Goal: Task Accomplishment & Management: Manage account settings

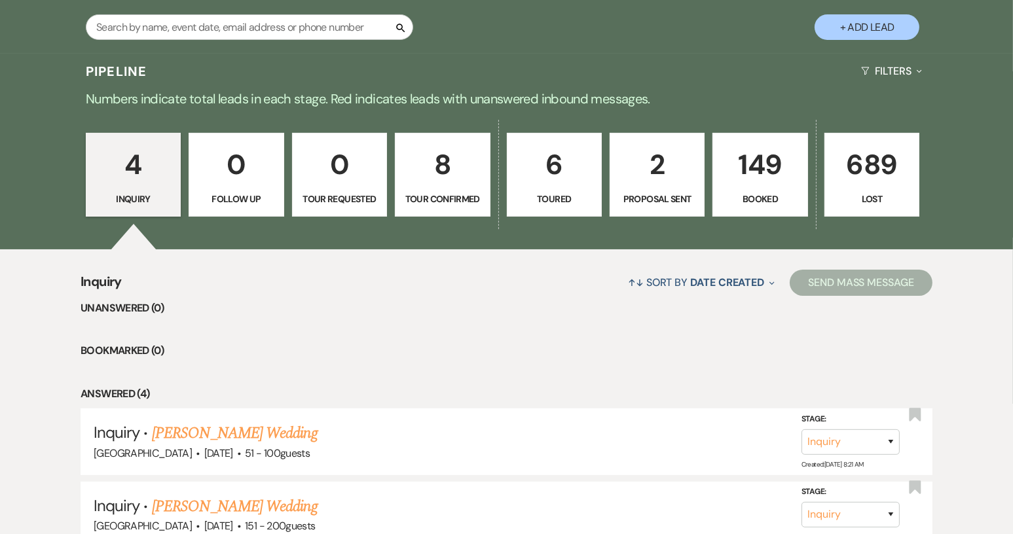
click at [785, 205] on p "Booked" at bounding box center [760, 199] width 78 height 14
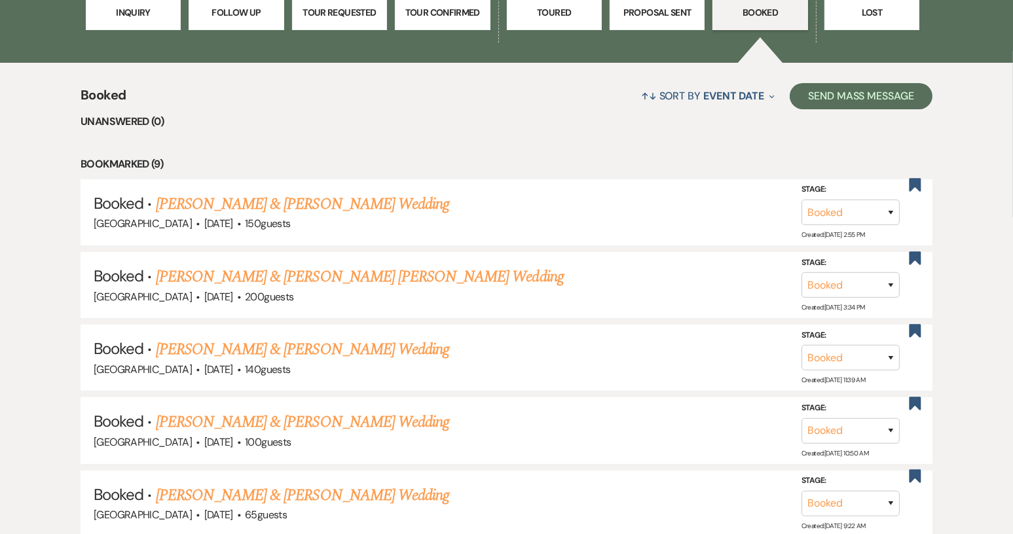
scroll to position [458, 0]
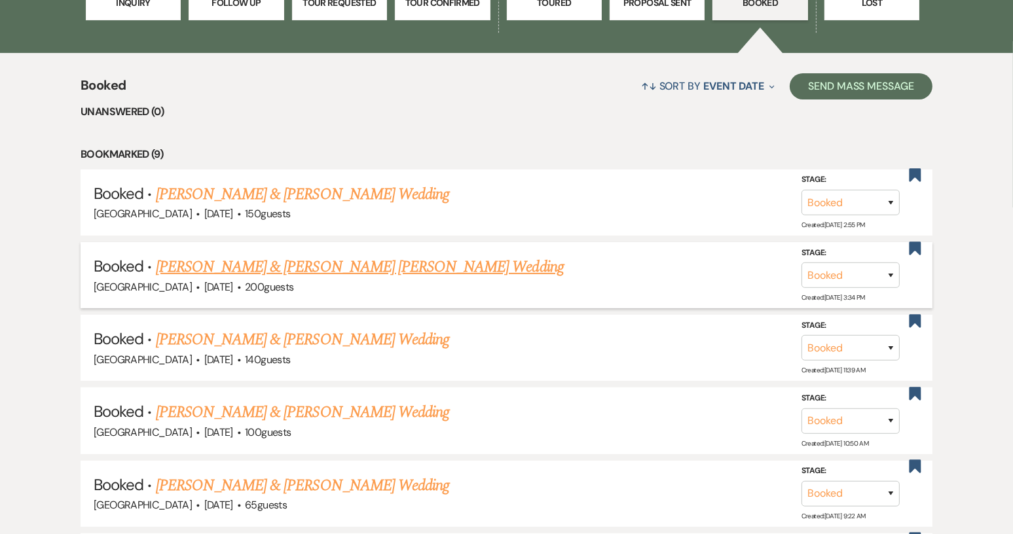
click at [381, 259] on link "[PERSON_NAME] & [PERSON_NAME] [PERSON_NAME] Wedding" at bounding box center [360, 267] width 408 height 24
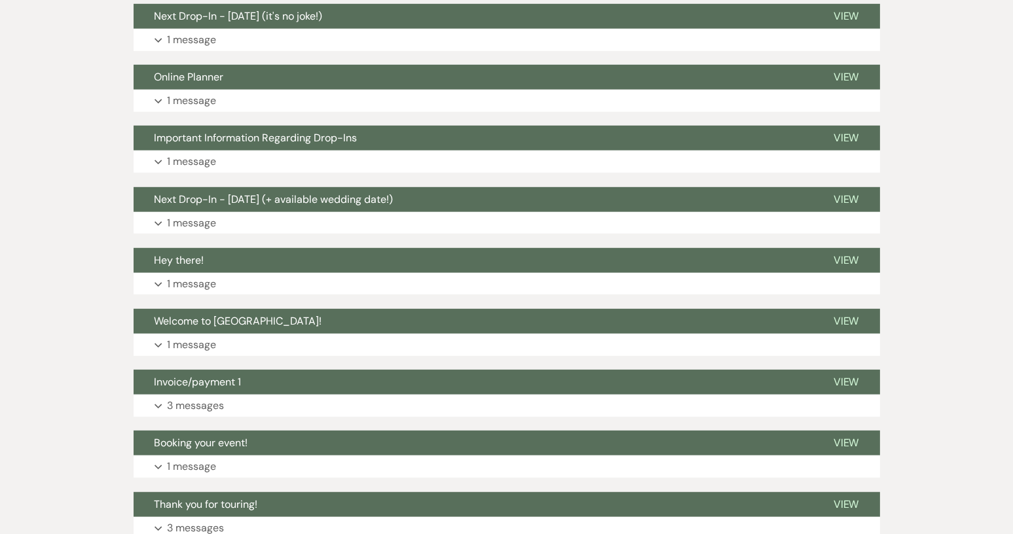
scroll to position [1209, 0]
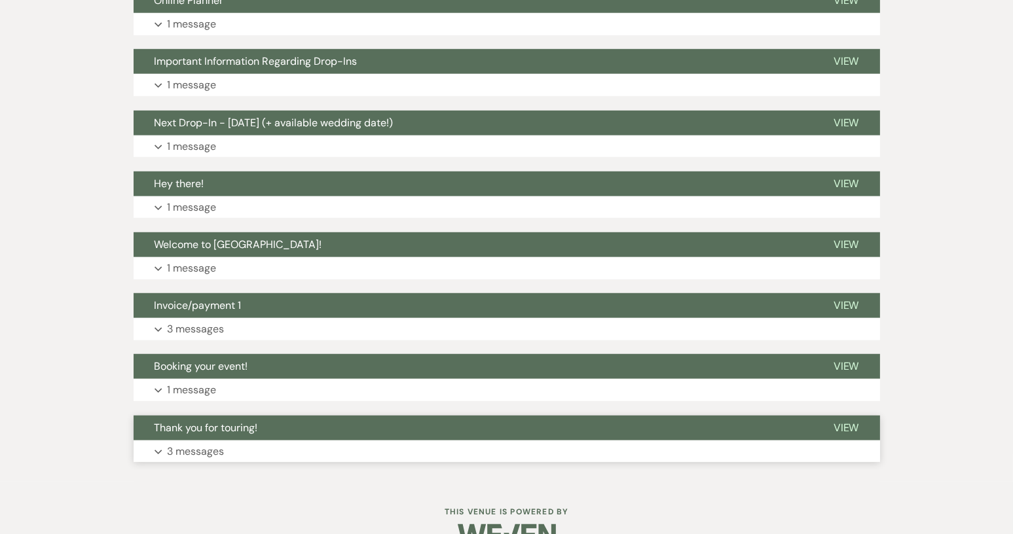
click at [202, 421] on span "Thank you for touring!" at bounding box center [205, 428] width 103 height 14
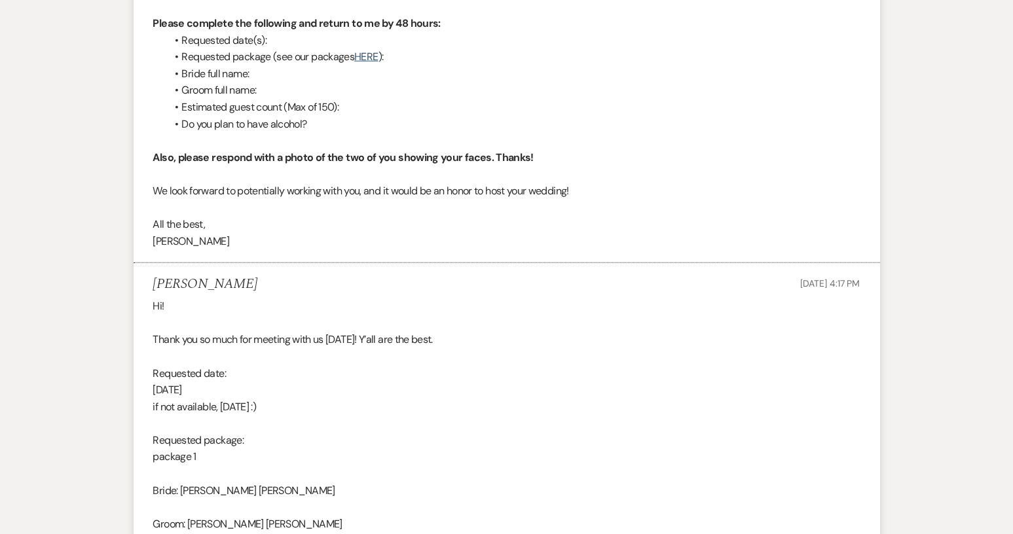
scroll to position [1929, 0]
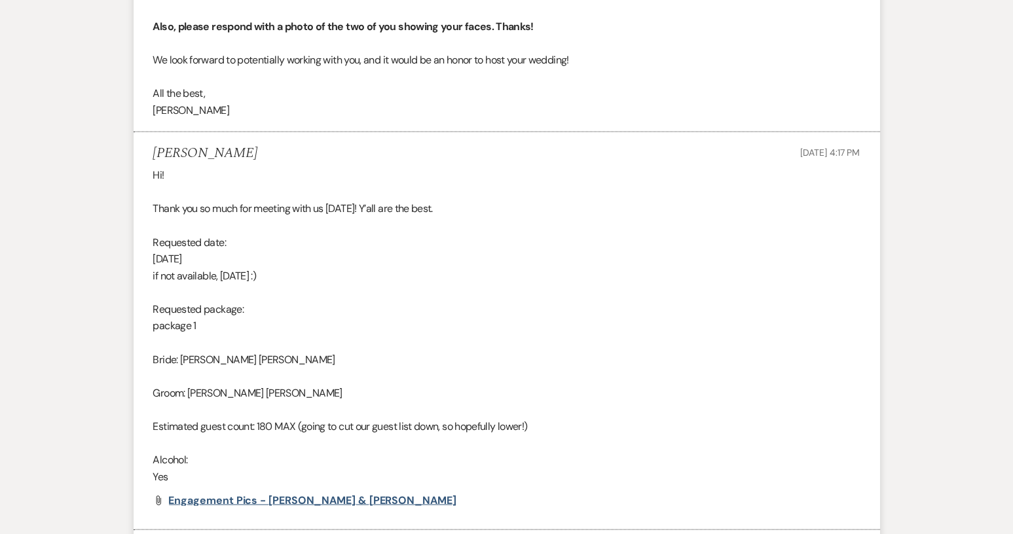
click at [306, 494] on span "Engagement Pics - [PERSON_NAME] & [PERSON_NAME]" at bounding box center [312, 501] width 287 height 14
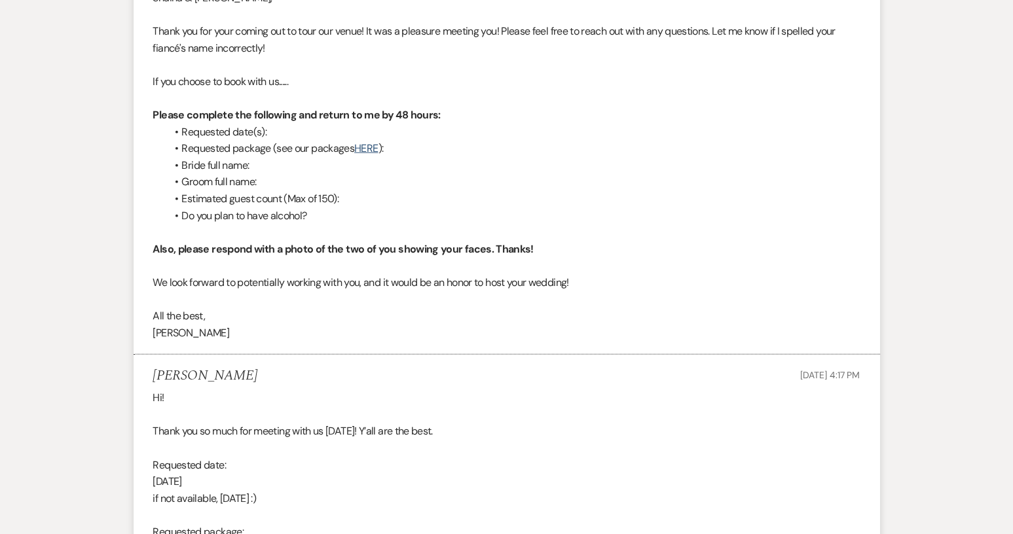
scroll to position [1536, 0]
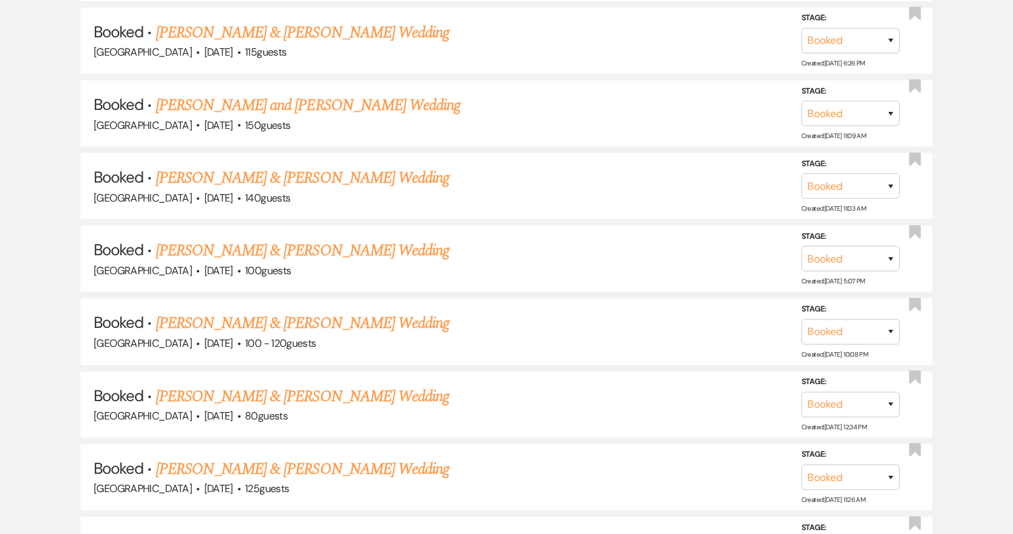
scroll to position [458, 0]
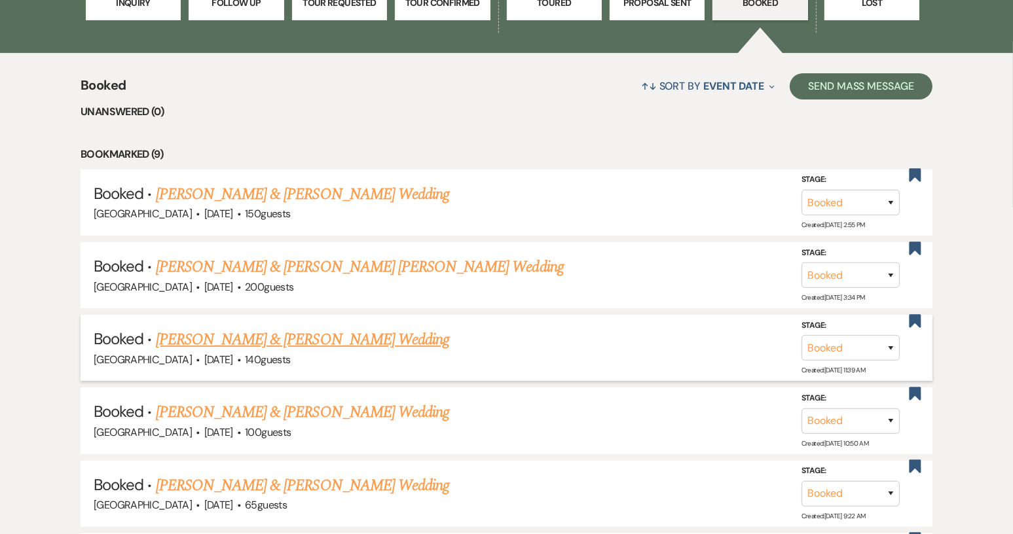
click at [225, 342] on link "[PERSON_NAME] & [PERSON_NAME] Wedding" at bounding box center [302, 340] width 293 height 24
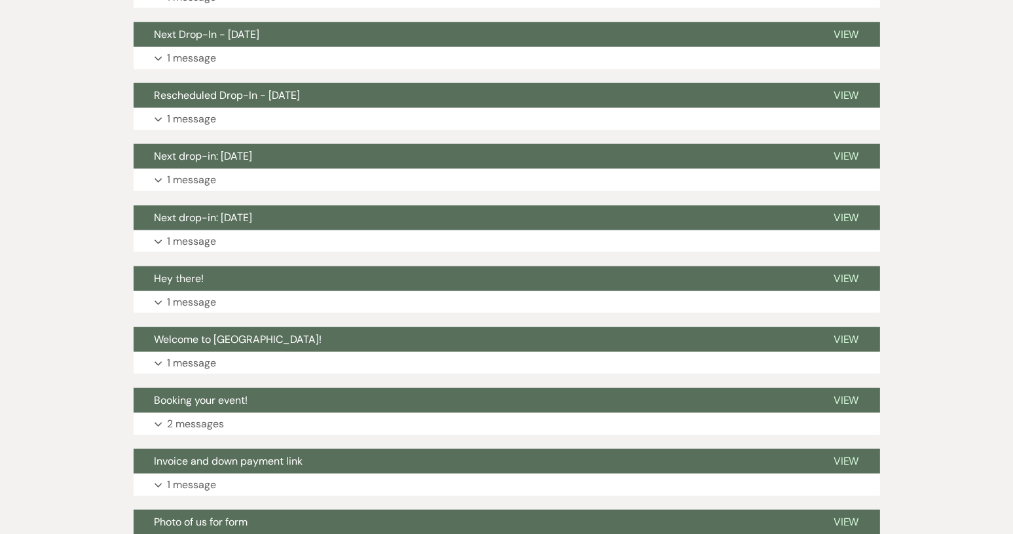
scroll to position [1757, 0]
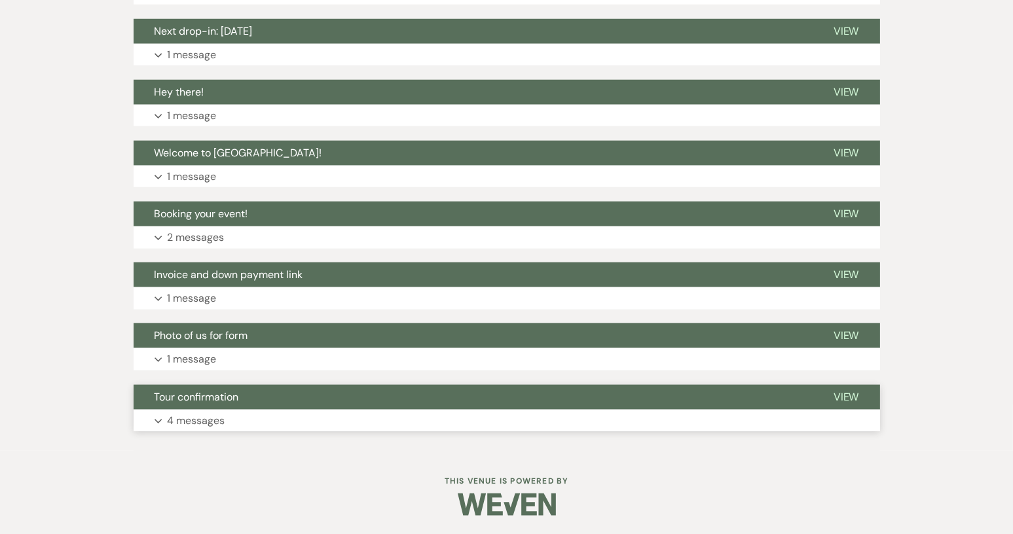
click at [222, 403] on button "Tour confirmation" at bounding box center [473, 397] width 679 height 25
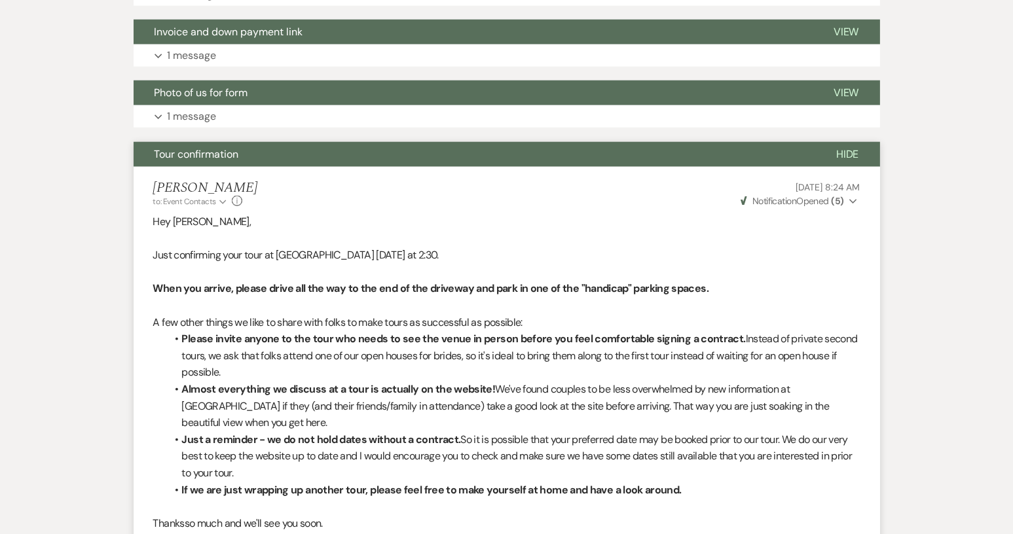
scroll to position [1888, 0]
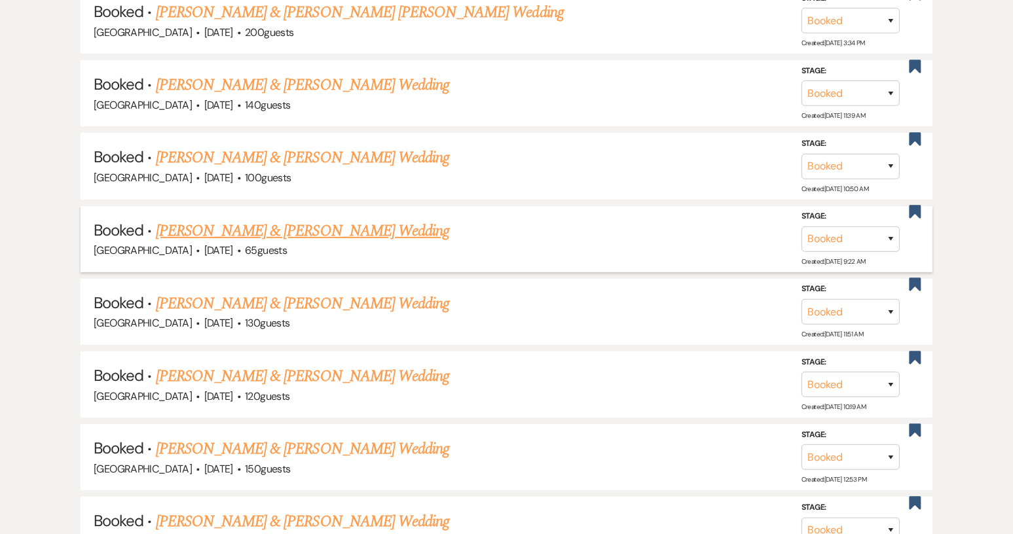
scroll to position [720, 0]
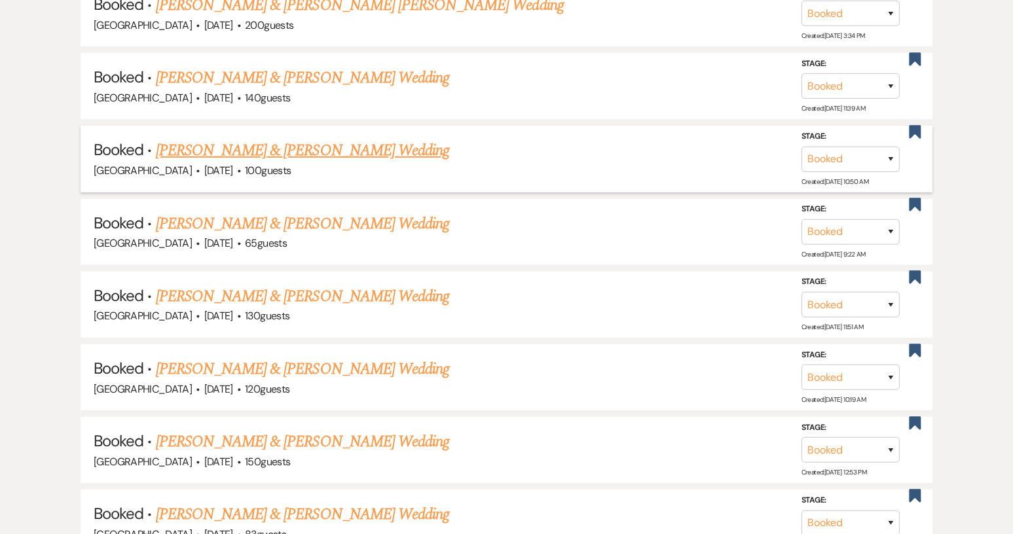
click at [228, 150] on link "[PERSON_NAME] & [PERSON_NAME] Wedding" at bounding box center [302, 151] width 293 height 24
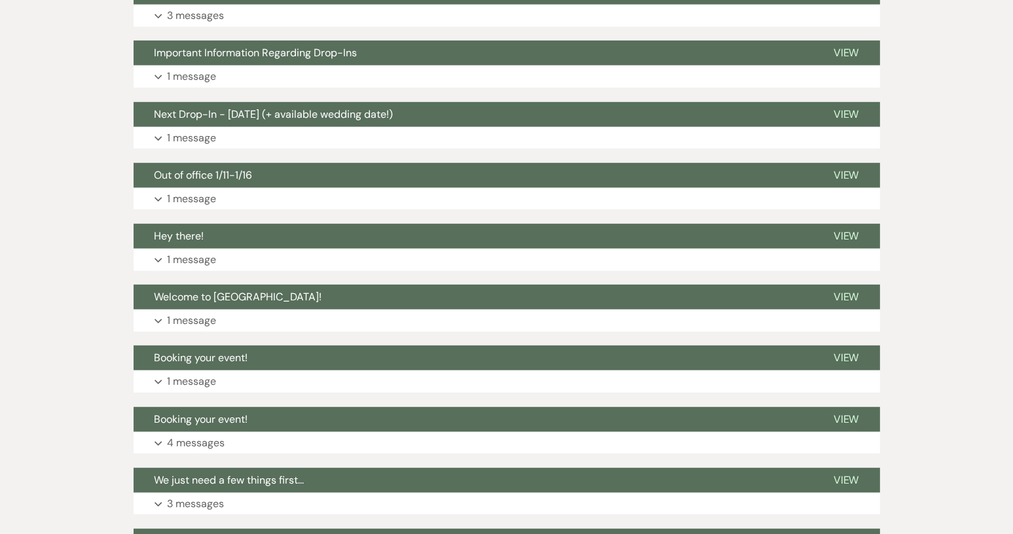
scroll to position [1244, 0]
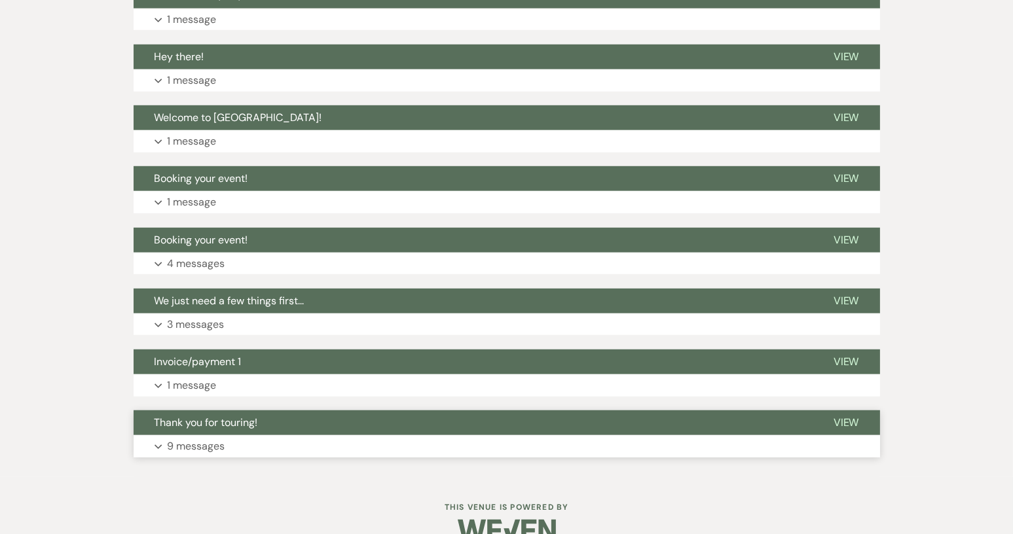
click at [244, 425] on span "Thank you for touring!" at bounding box center [205, 423] width 103 height 14
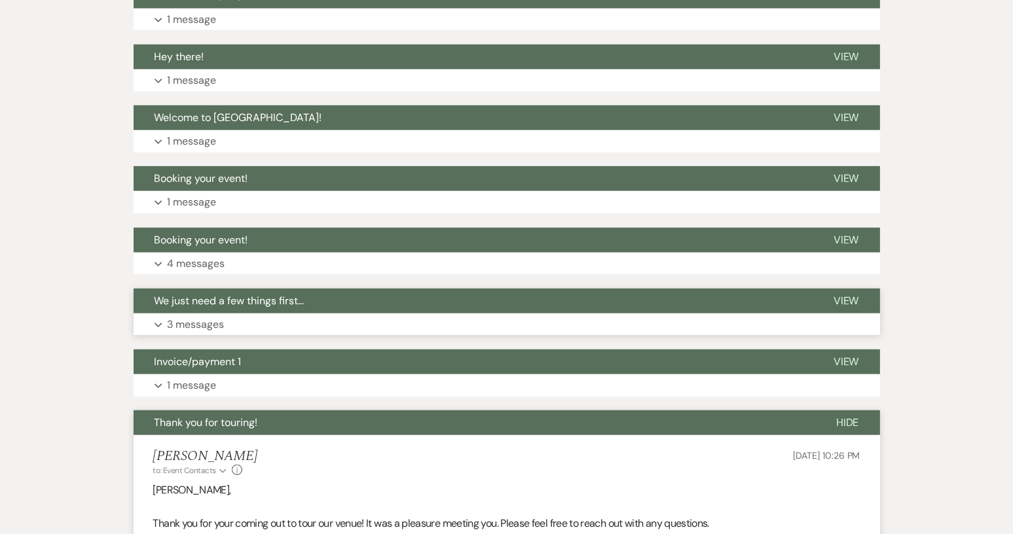
click at [253, 302] on span "We just need a few things first..." at bounding box center [229, 301] width 150 height 14
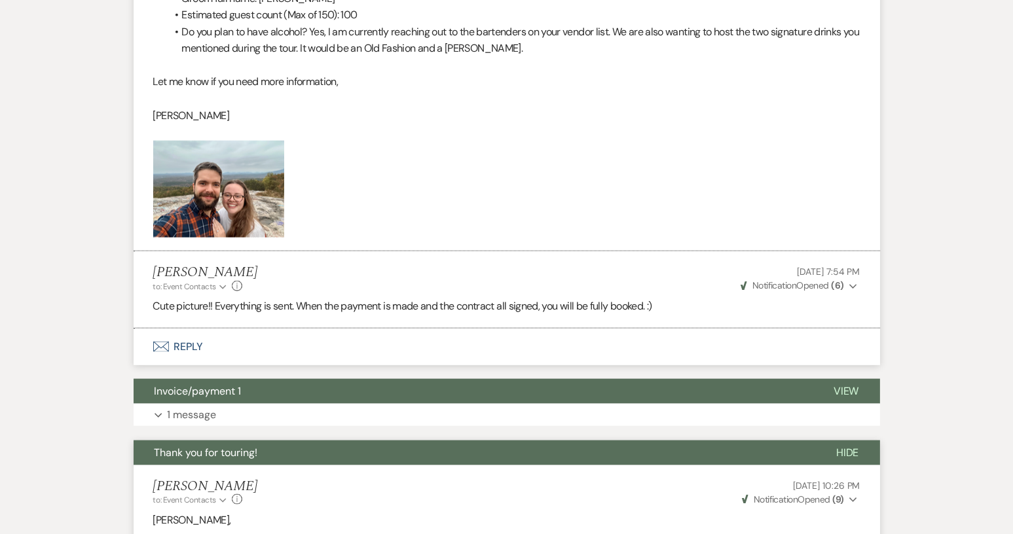
scroll to position [2160, 0]
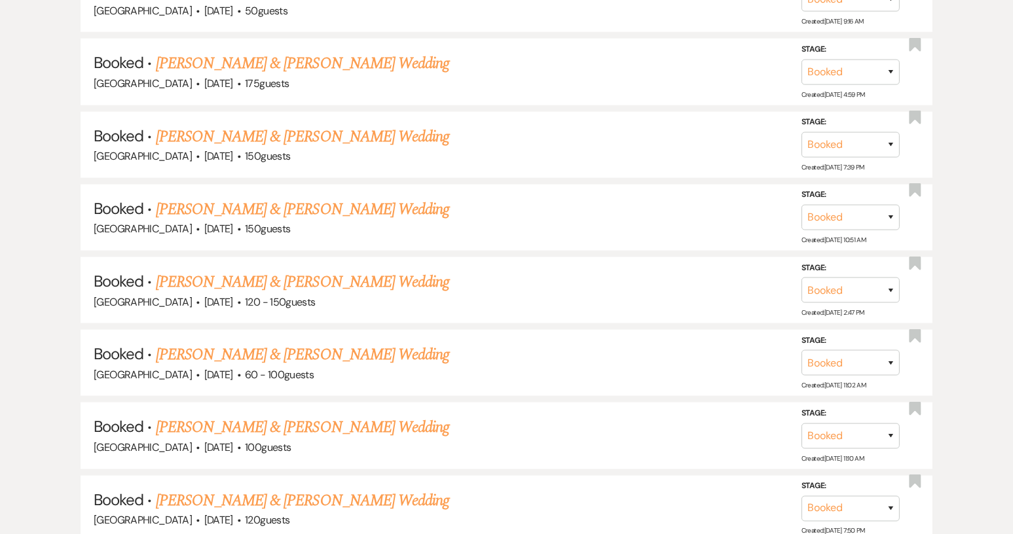
scroll to position [720, 0]
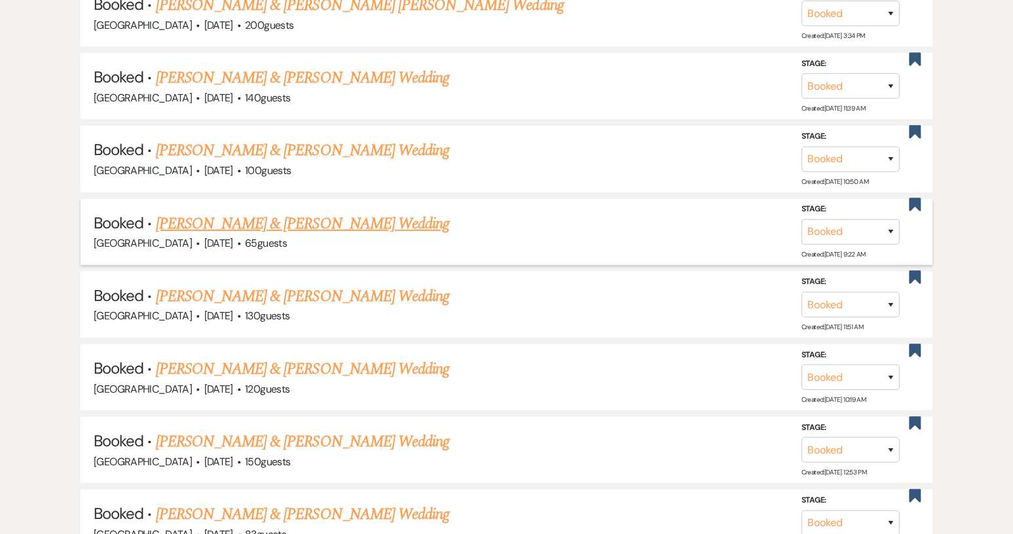
click at [298, 219] on link "[PERSON_NAME] & [PERSON_NAME] Wedding" at bounding box center [302, 224] width 293 height 24
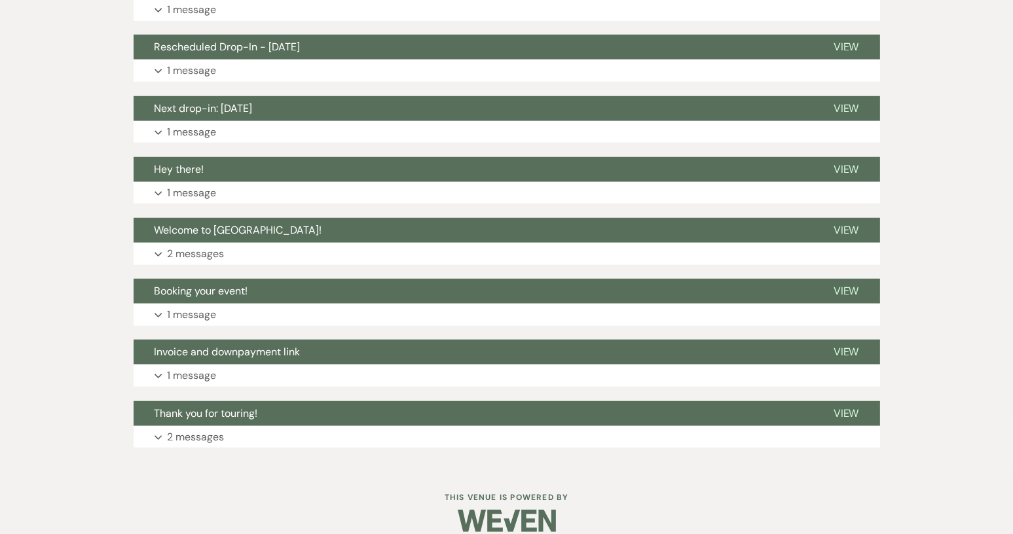
scroll to position [1431, 0]
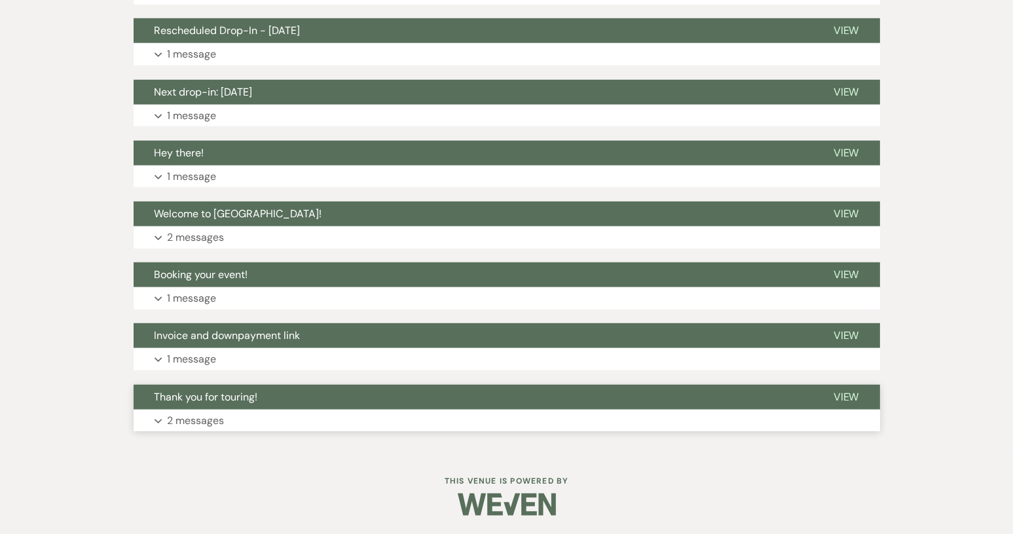
click at [232, 393] on span "Thank you for touring!" at bounding box center [205, 397] width 103 height 14
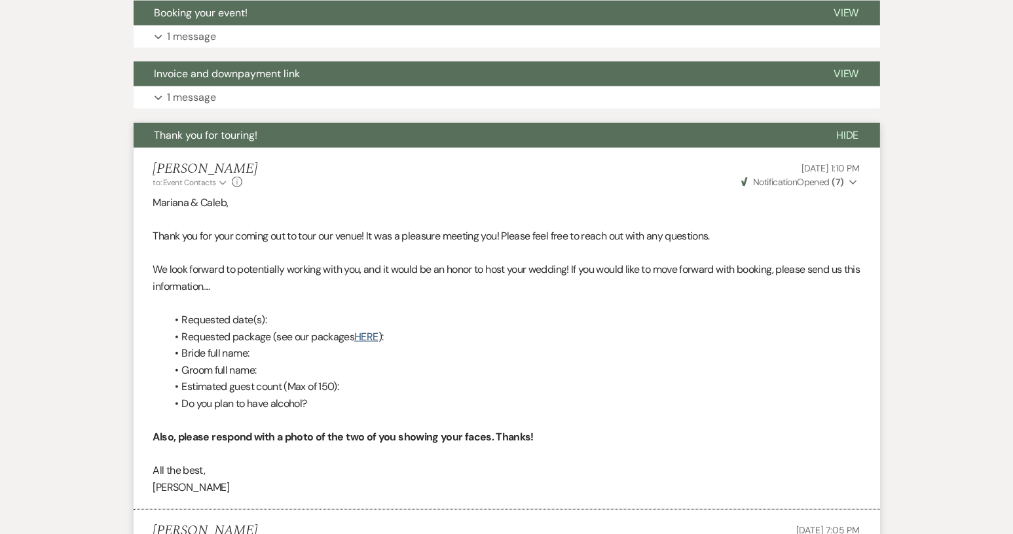
scroll to position [1954, 0]
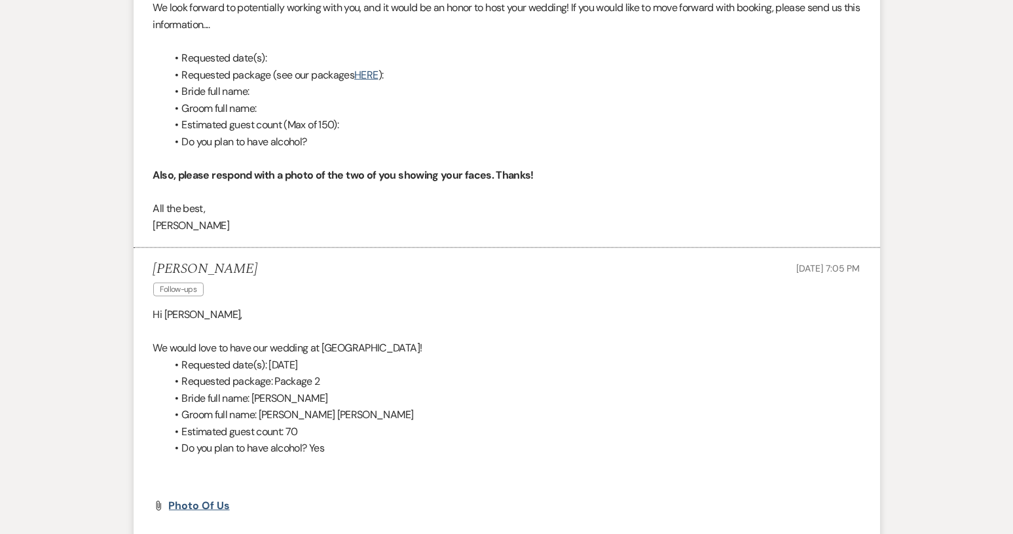
click at [214, 505] on span "Photo of Us" at bounding box center [199, 506] width 61 height 14
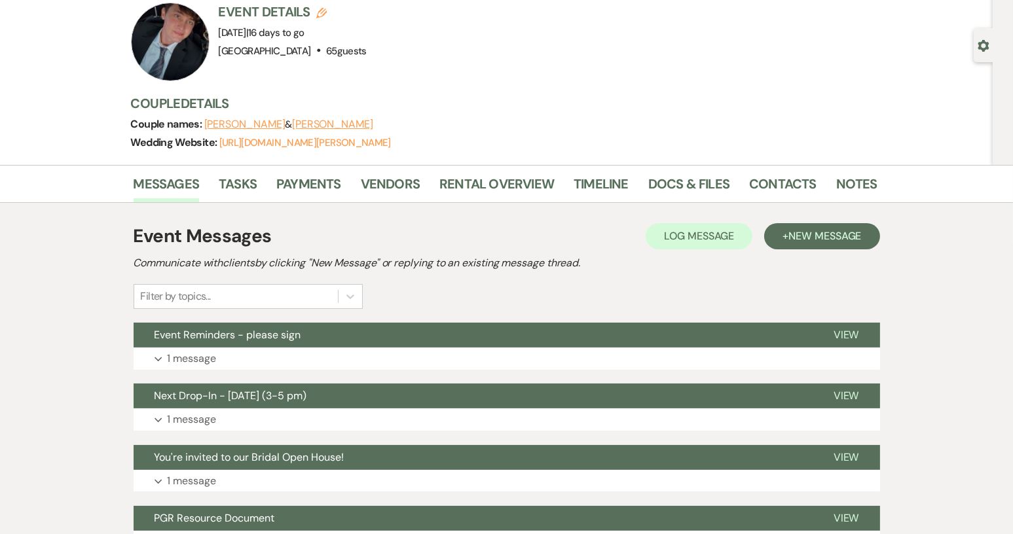
scroll to position [0, 0]
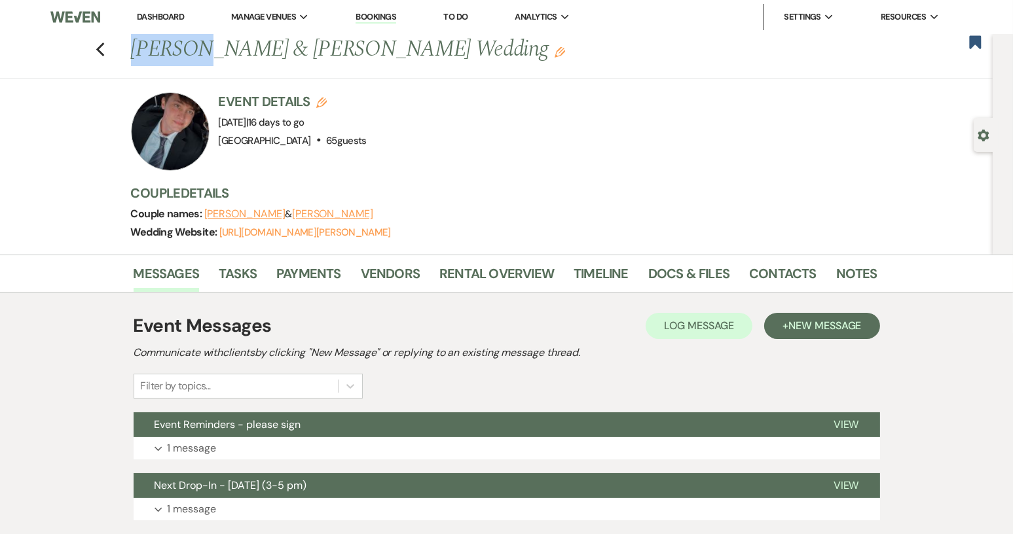
click at [111, 50] on div "Previous [PERSON_NAME] & [PERSON_NAME] Wedding Edit Bookmark" at bounding box center [492, 56] width 999 height 45
click at [105, 49] on icon "Previous" at bounding box center [101, 50] width 10 height 16
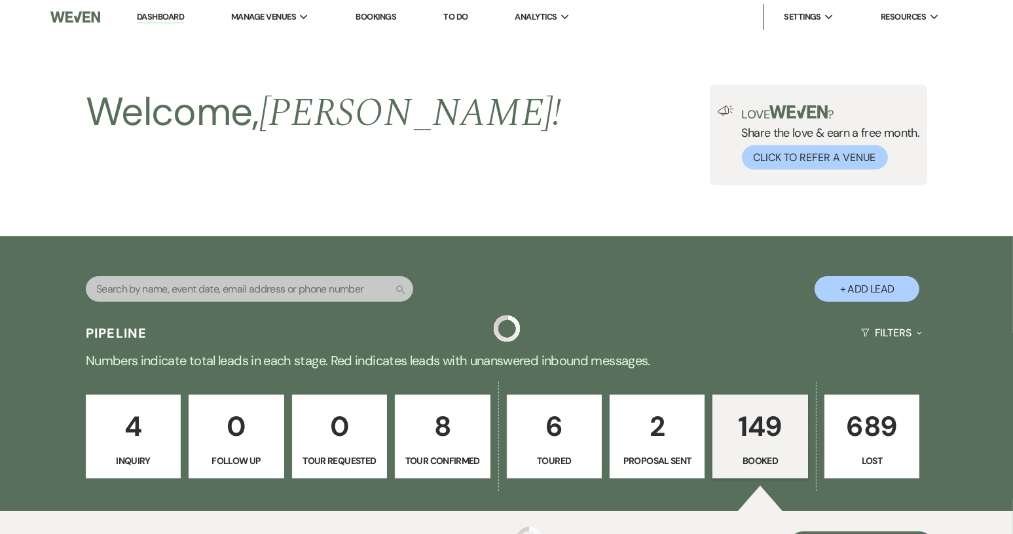
scroll to position [720, 0]
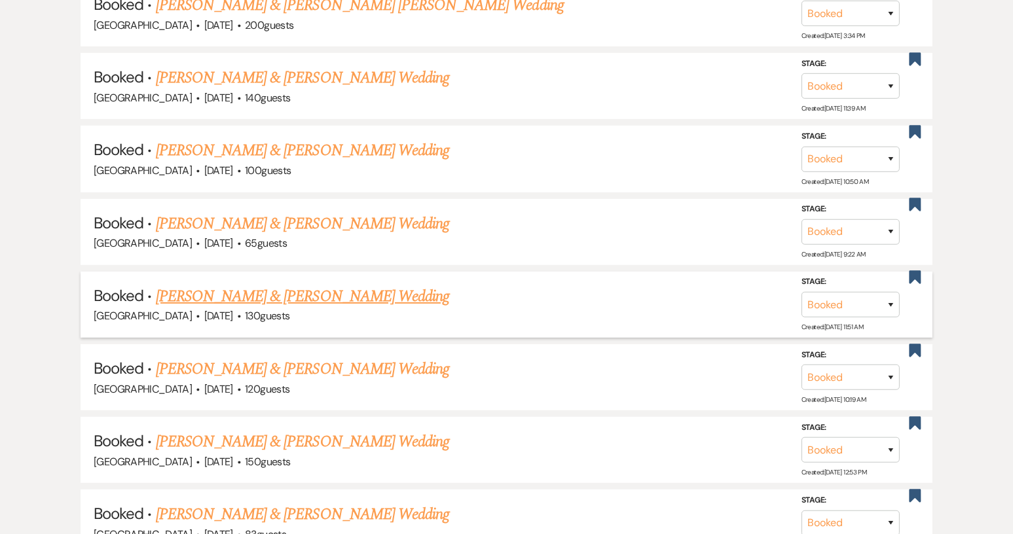
click at [296, 285] on link "[PERSON_NAME] & [PERSON_NAME] Wedding" at bounding box center [302, 297] width 293 height 24
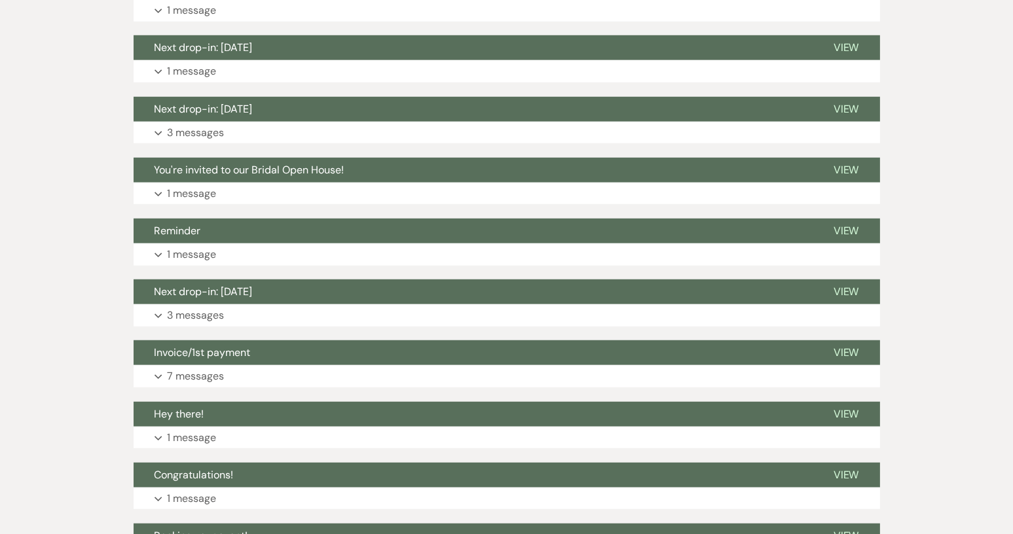
scroll to position [1636, 0]
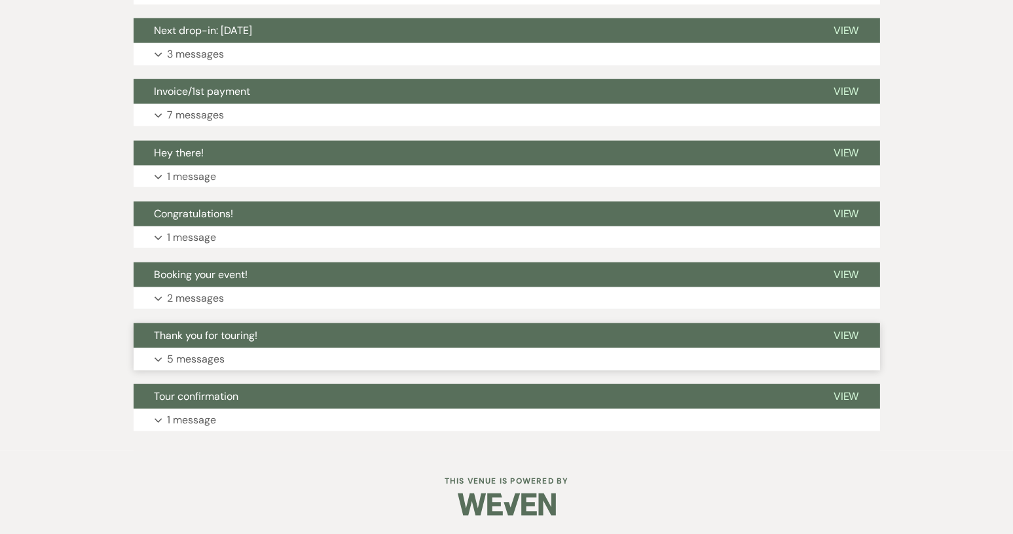
click at [200, 333] on span "Thank you for touring!" at bounding box center [205, 336] width 103 height 14
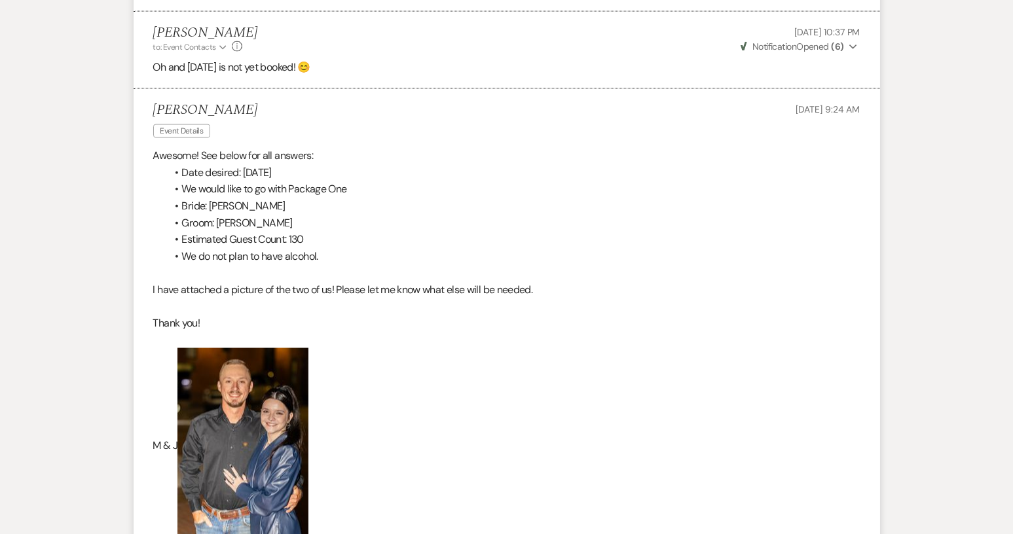
scroll to position [2879, 0]
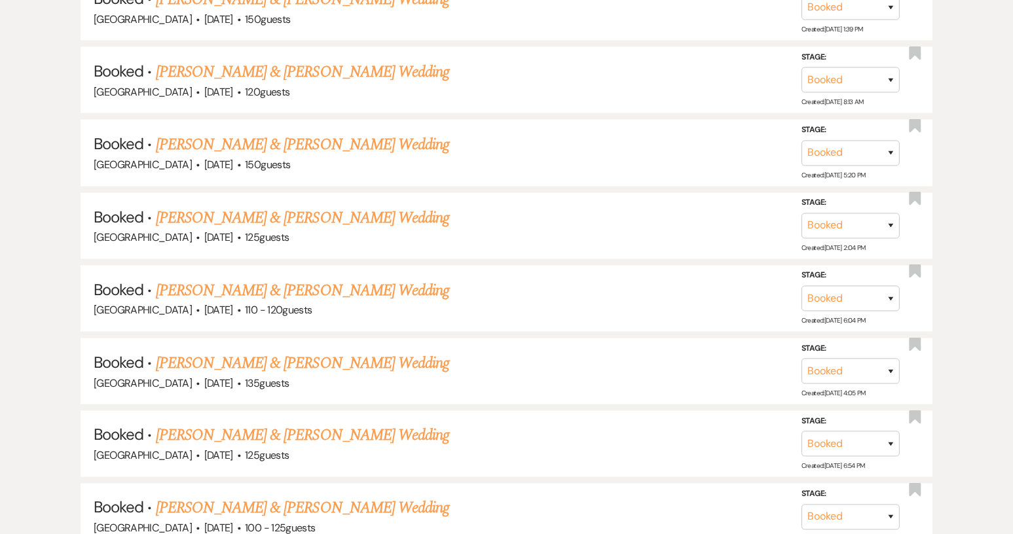
scroll to position [720, 0]
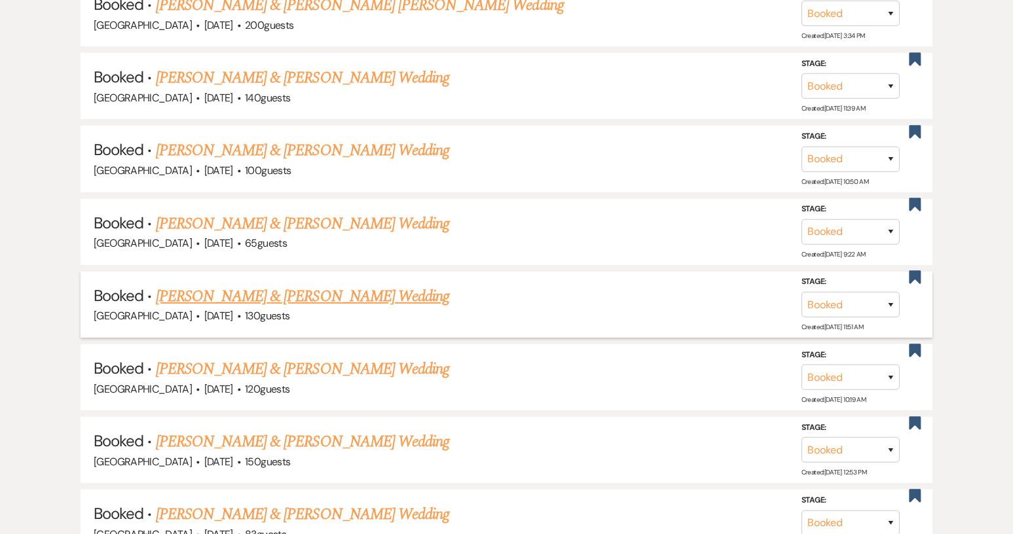
click at [240, 287] on link "[PERSON_NAME] & [PERSON_NAME] Wedding" at bounding box center [302, 297] width 293 height 24
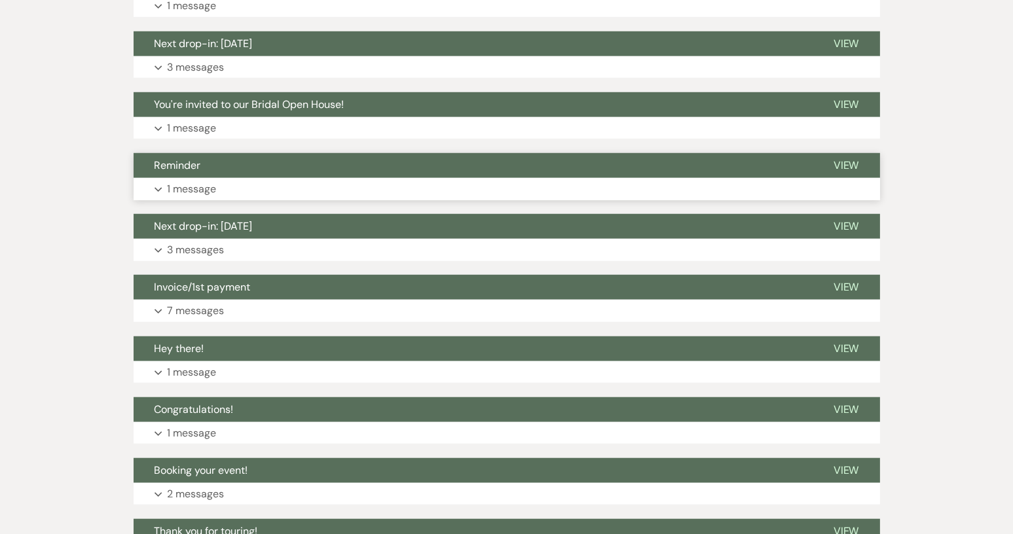
scroll to position [1636, 0]
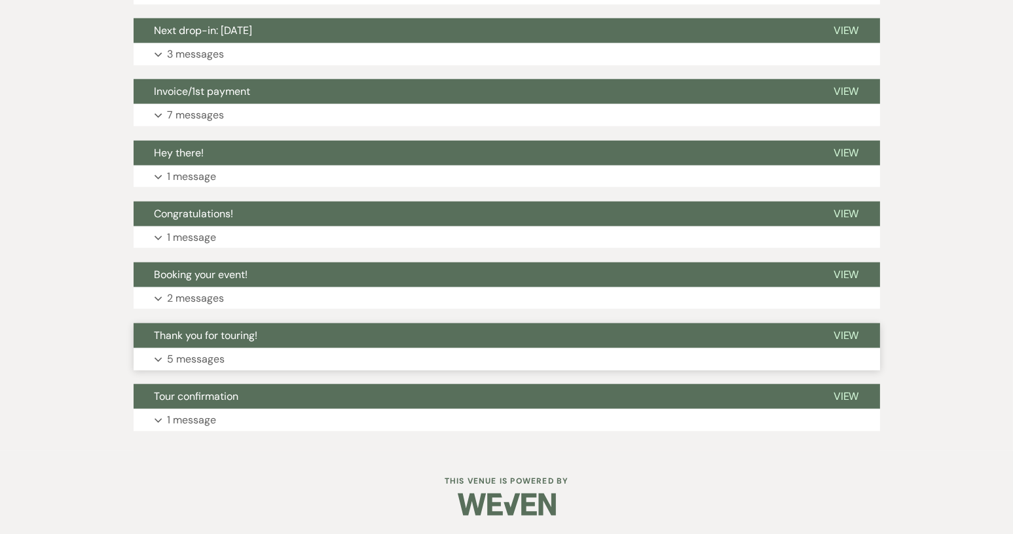
click at [225, 336] on span "Thank you for touring!" at bounding box center [205, 336] width 103 height 14
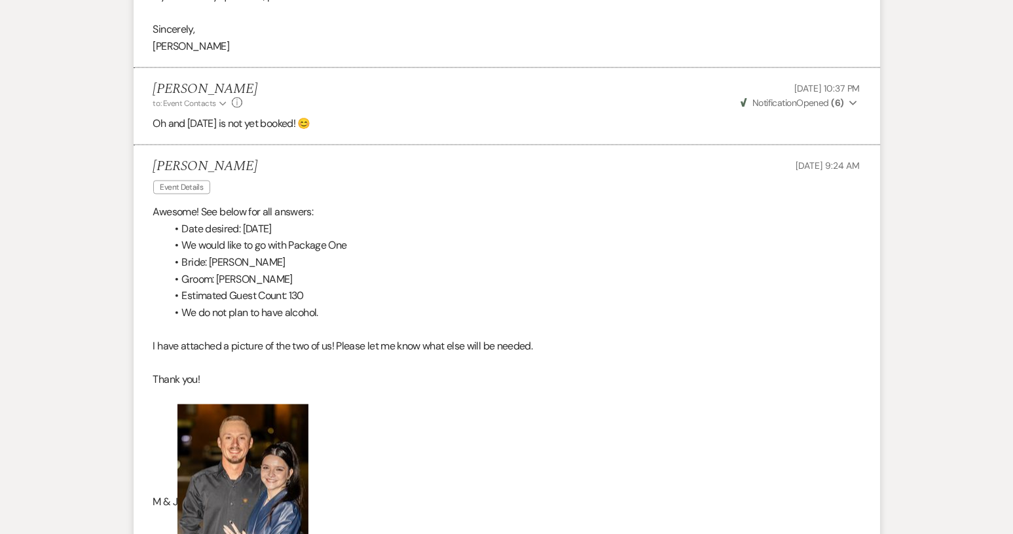
scroll to position [2879, 0]
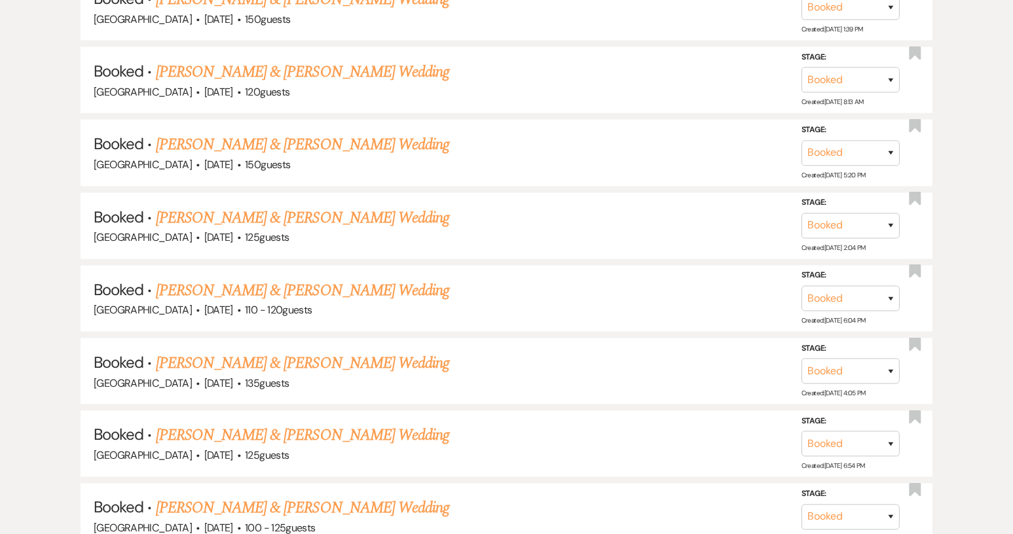
scroll to position [720, 0]
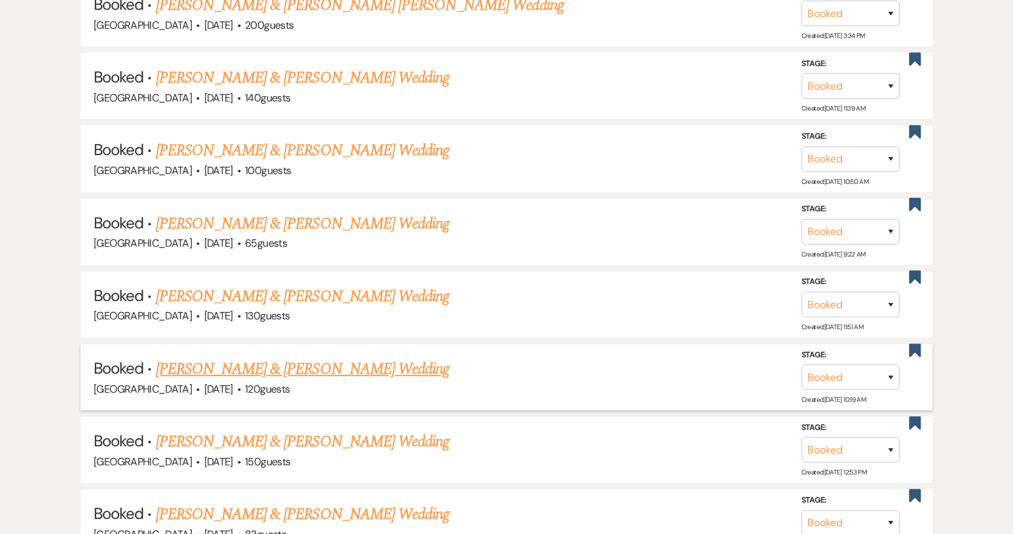
click at [253, 360] on link "[PERSON_NAME] & [PERSON_NAME] Wedding" at bounding box center [302, 369] width 293 height 24
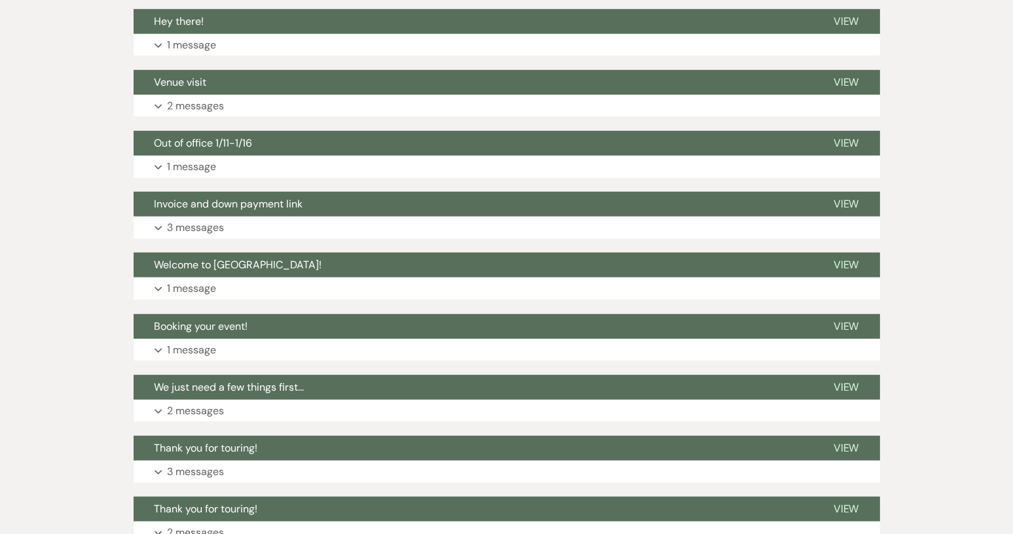
scroll to position [1244, 0]
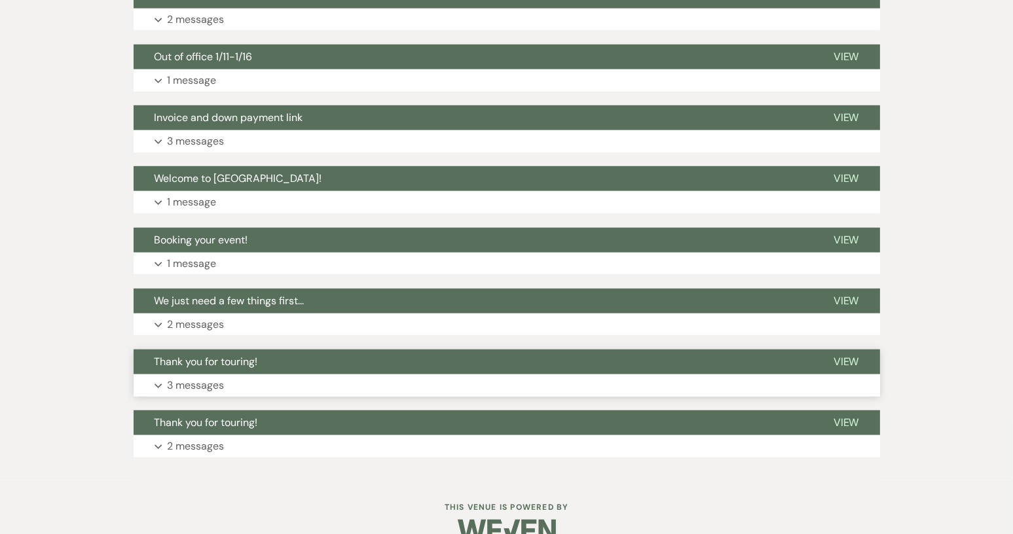
click at [217, 364] on span "Thank you for touring!" at bounding box center [205, 362] width 103 height 14
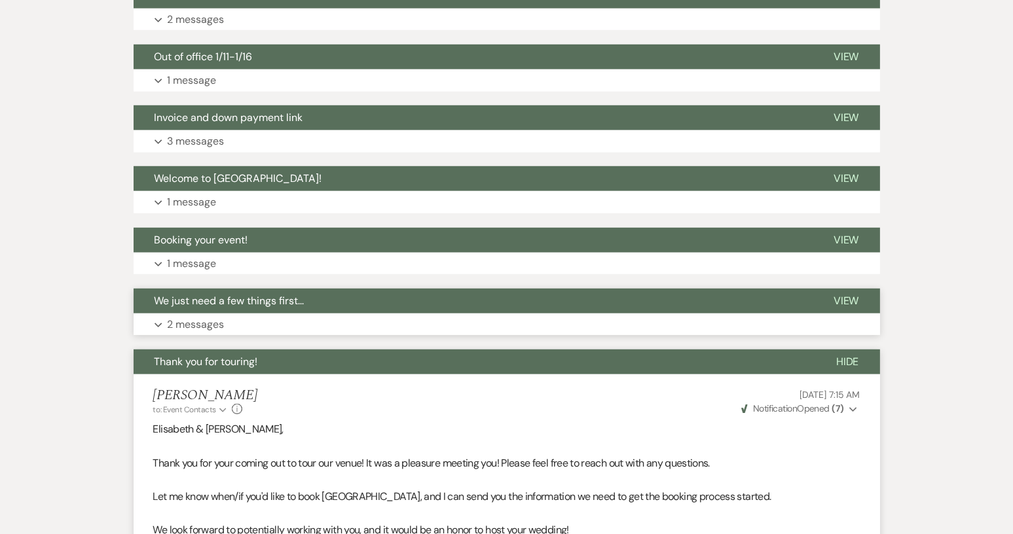
click at [256, 300] on span "We just need a few things first..." at bounding box center [229, 301] width 150 height 14
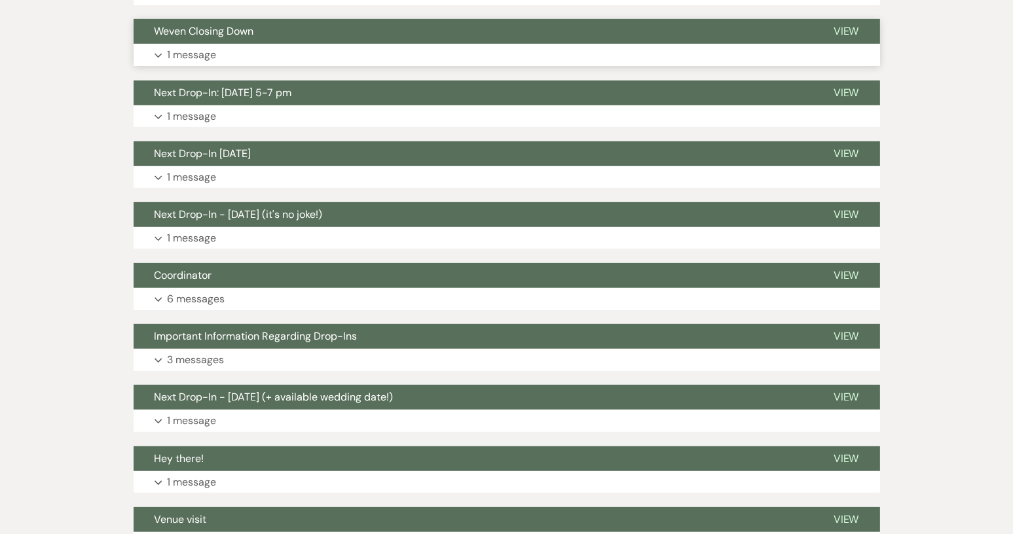
scroll to position [393, 0]
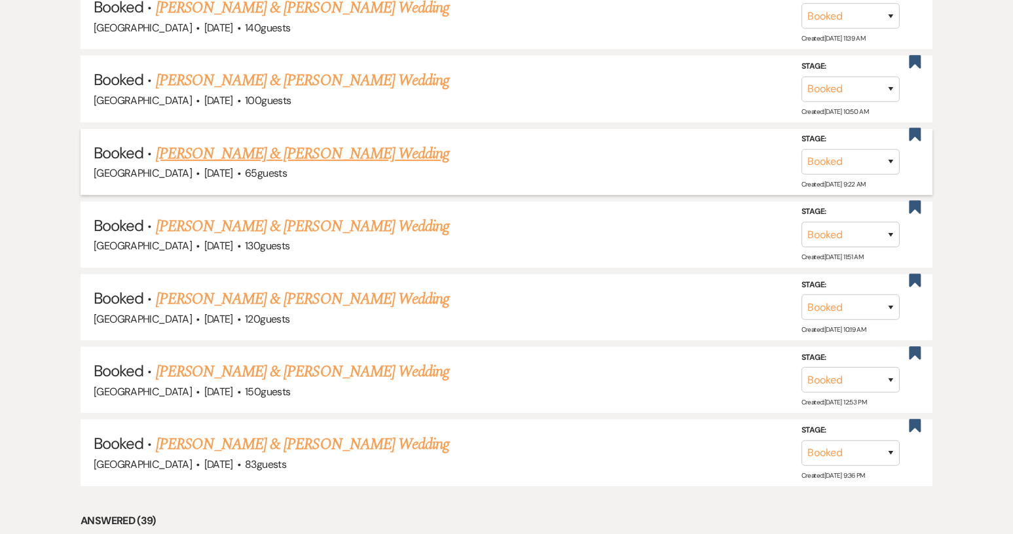
scroll to position [916, 0]
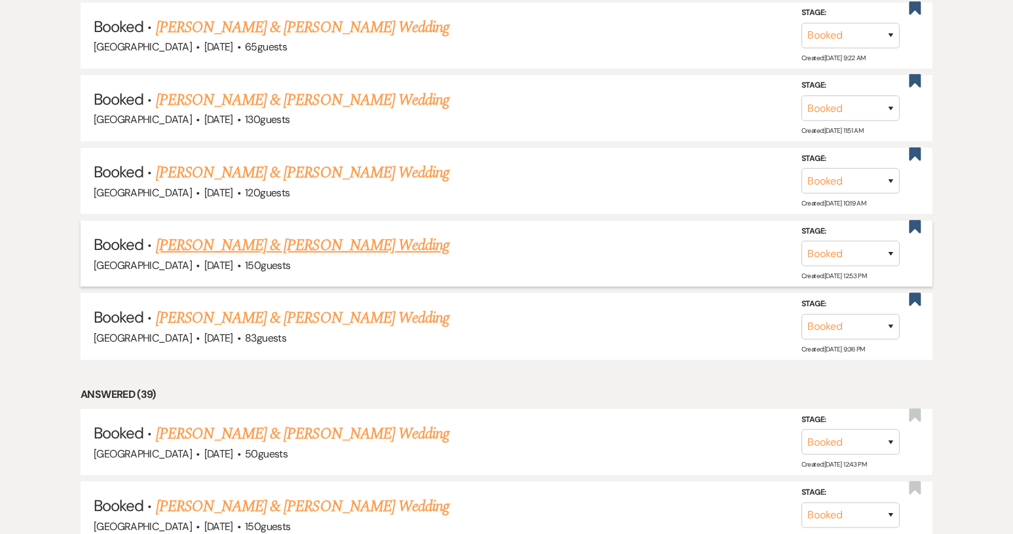
click at [270, 241] on link "[PERSON_NAME] & [PERSON_NAME] Wedding" at bounding box center [302, 246] width 293 height 24
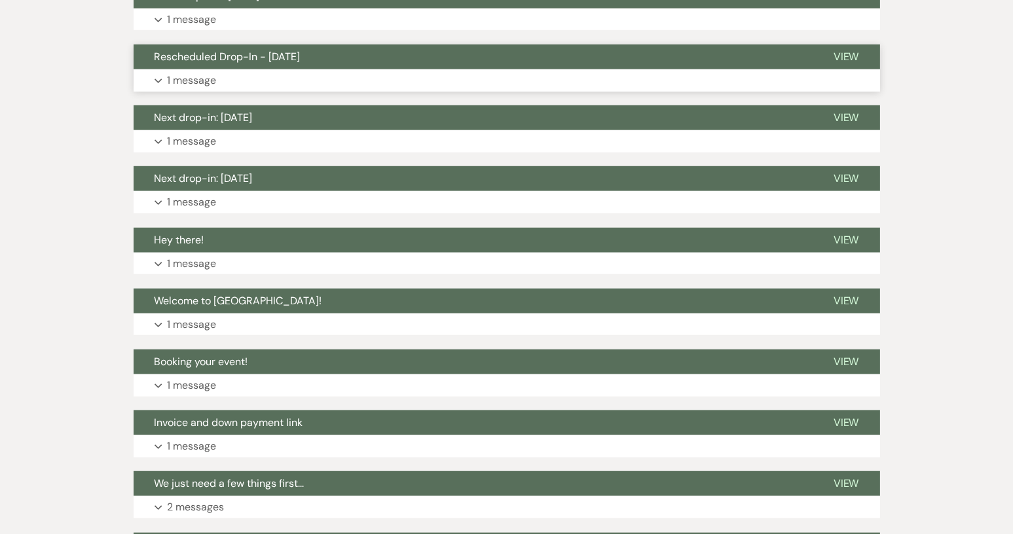
scroll to position [1514, 0]
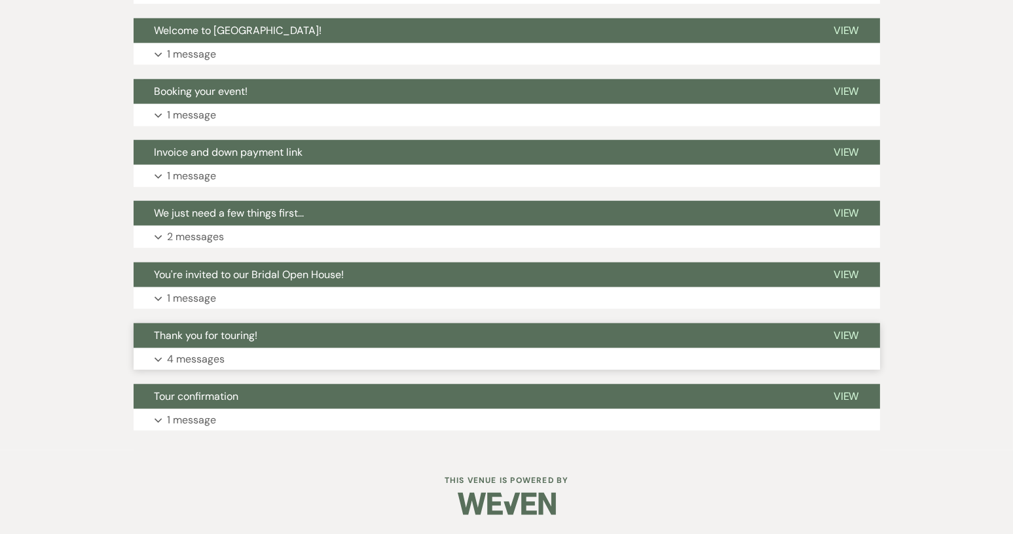
click at [230, 338] on span "Thank you for touring!" at bounding box center [205, 336] width 103 height 14
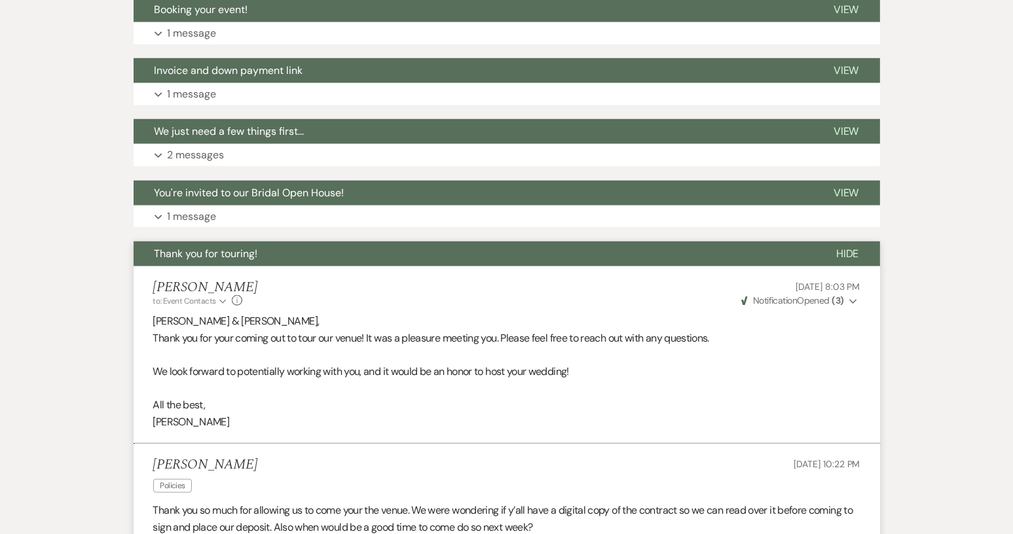
scroll to position [1579, 0]
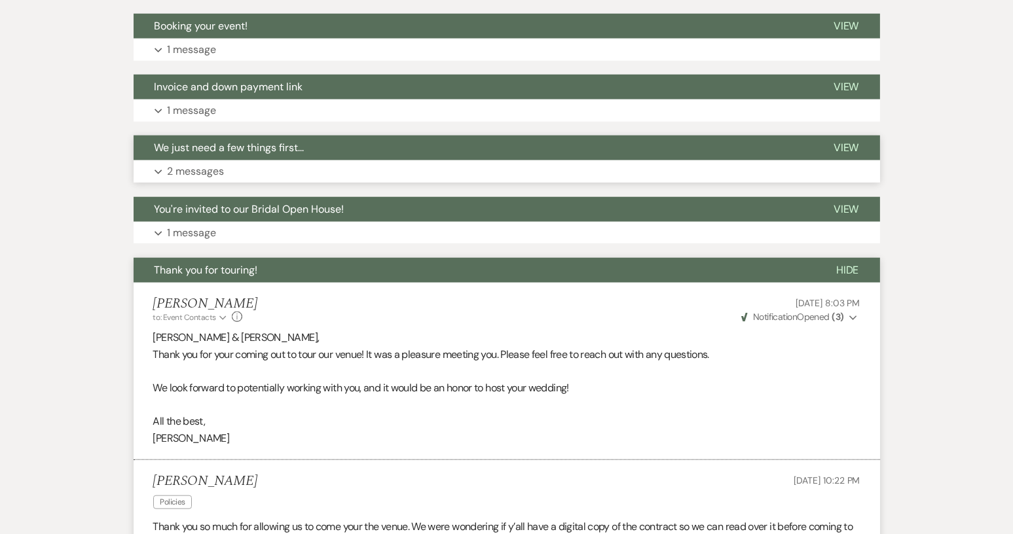
click at [279, 137] on button "We just need a few things first..." at bounding box center [473, 147] width 679 height 25
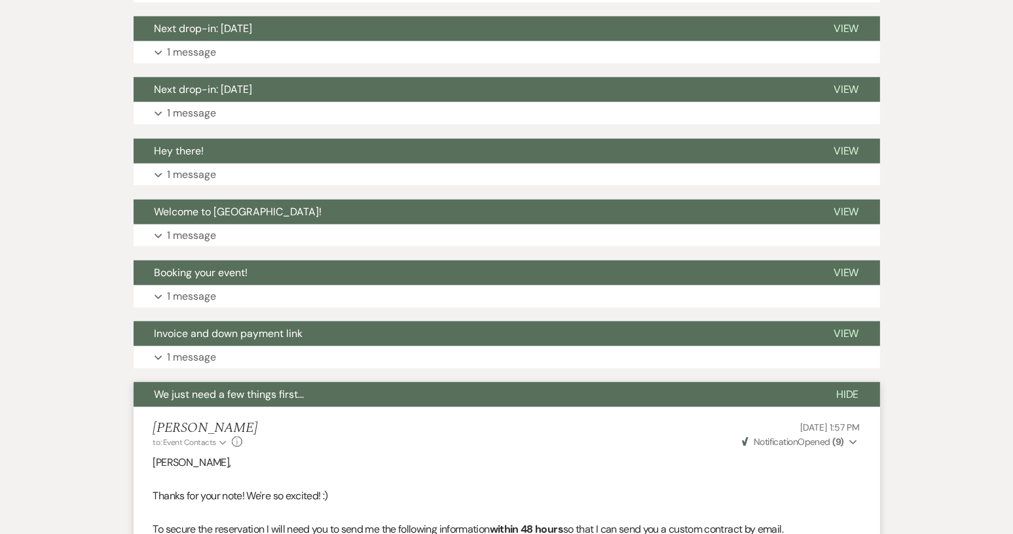
scroll to position [1187, 0]
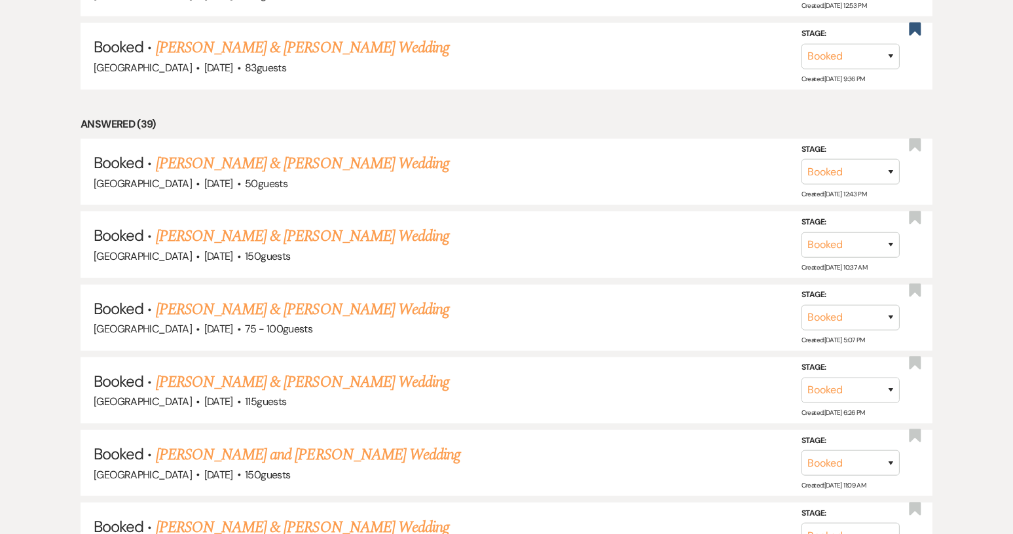
scroll to position [916, 0]
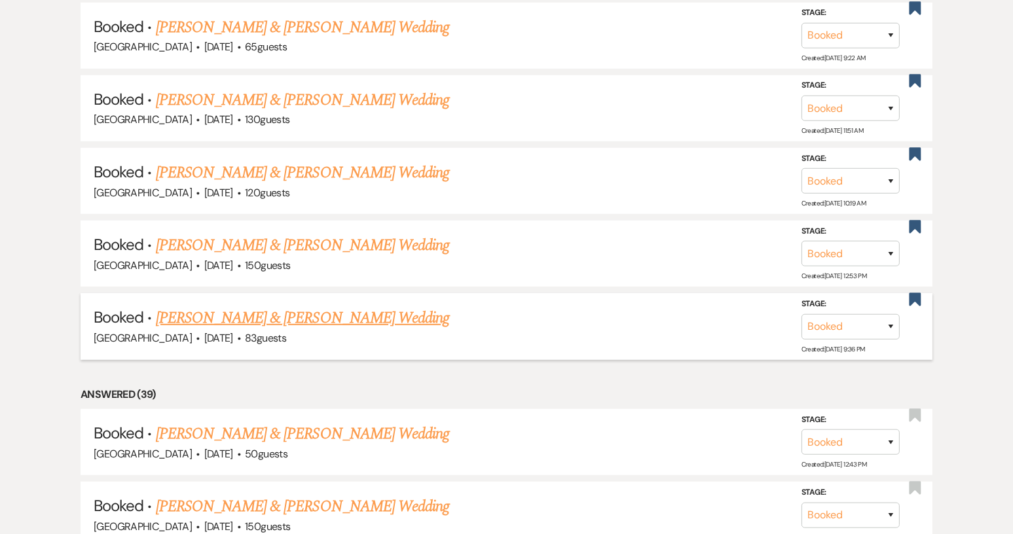
click at [338, 316] on link "[PERSON_NAME] & [PERSON_NAME] Wedding" at bounding box center [302, 318] width 293 height 24
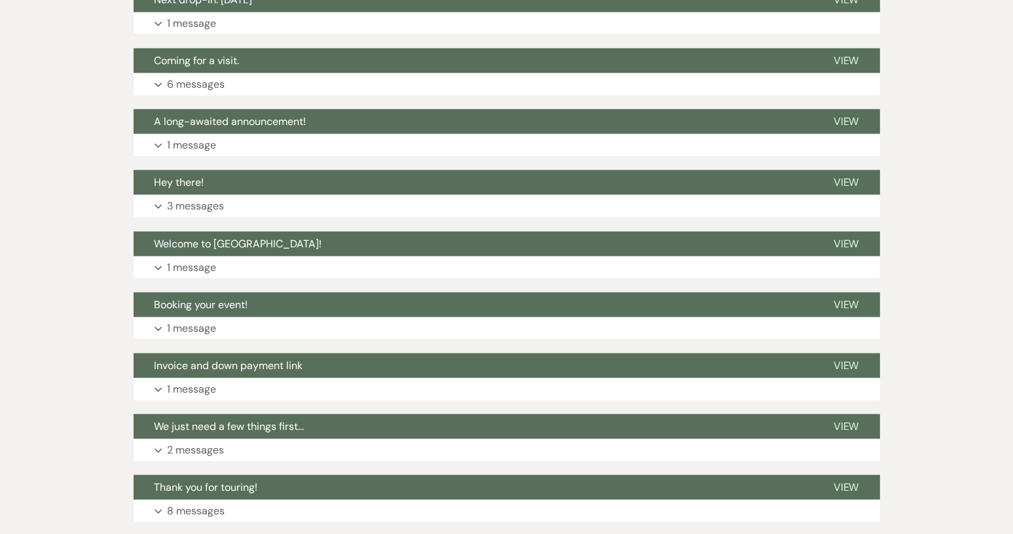
scroll to position [2117, 0]
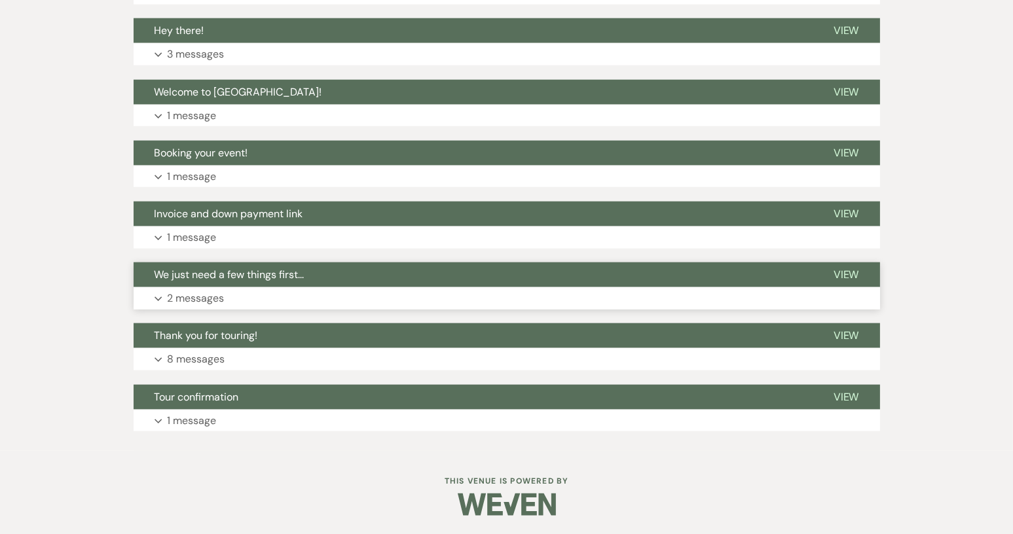
click at [223, 279] on span "We just need a few things first..." at bounding box center [229, 275] width 150 height 14
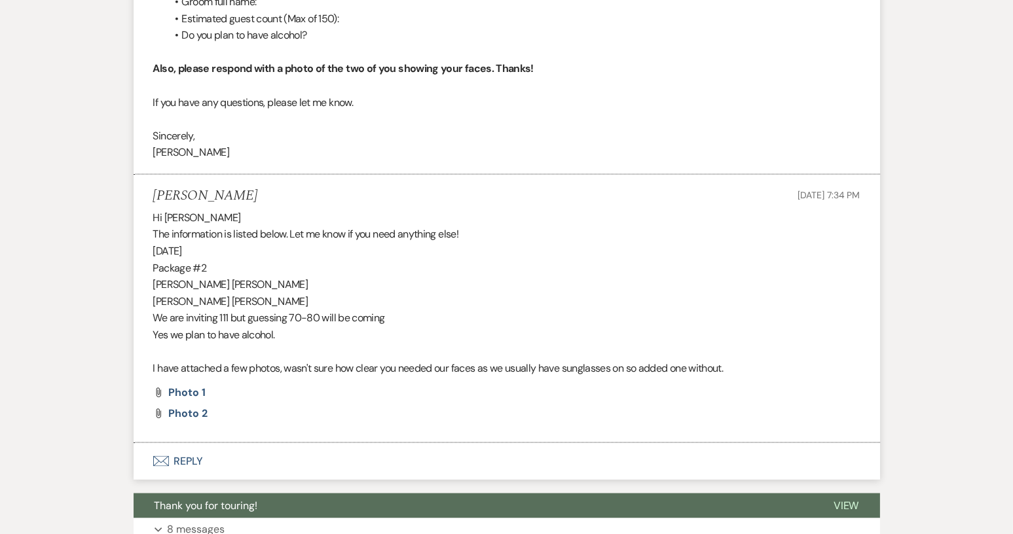
scroll to position [2814, 0]
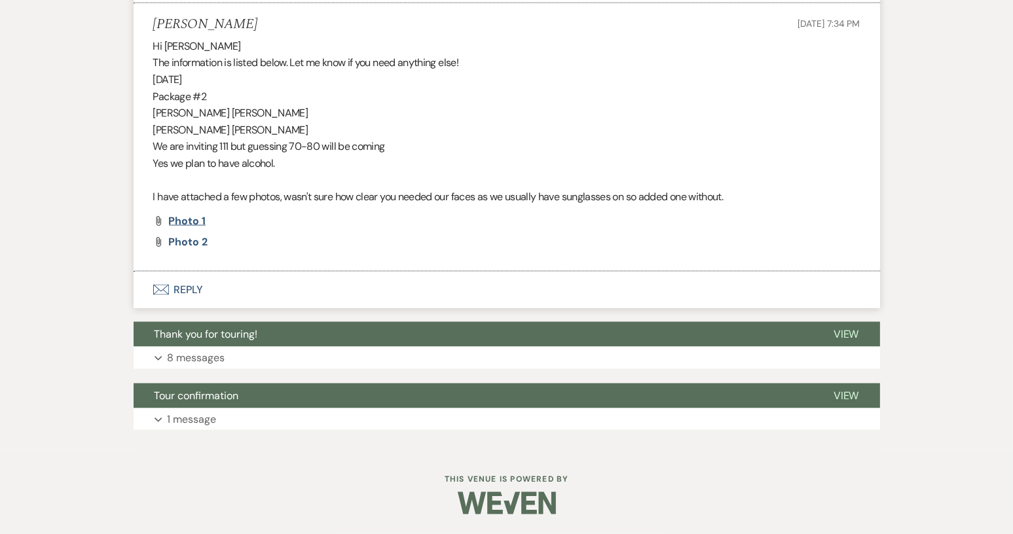
click at [193, 228] on span "Photo 1" at bounding box center [187, 221] width 37 height 14
click at [194, 249] on span "Photo 2" at bounding box center [188, 242] width 39 height 14
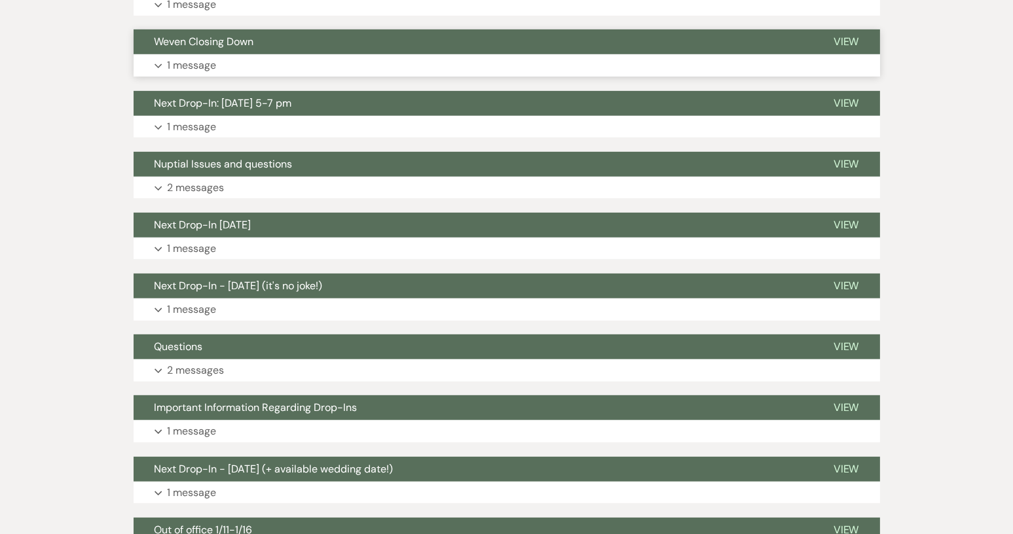
scroll to position [655, 0]
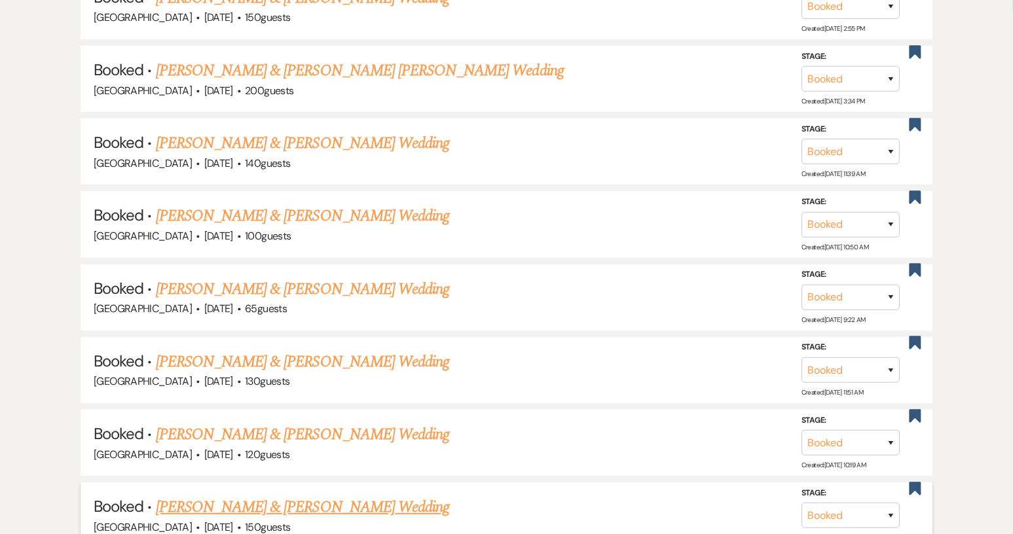
scroll to position [916, 0]
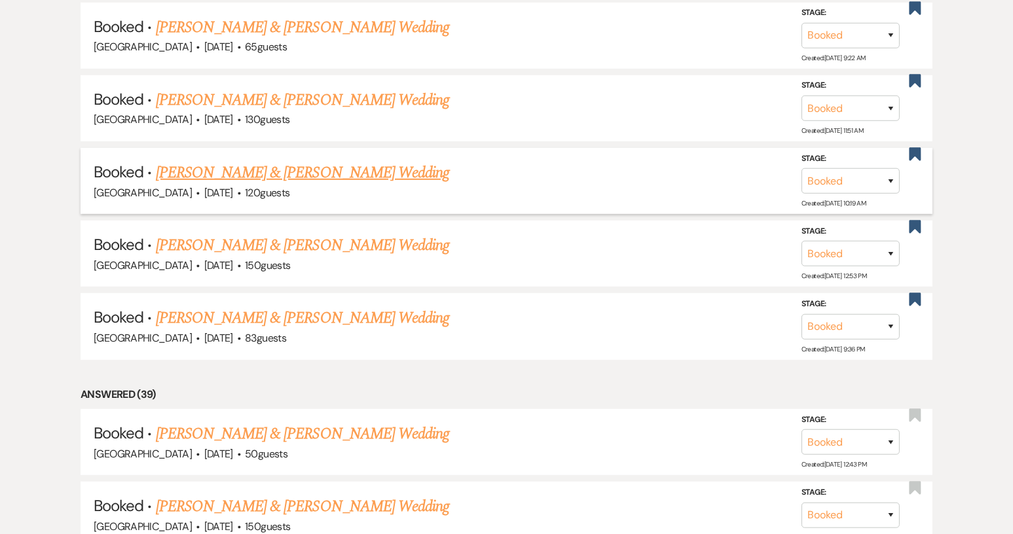
click at [269, 165] on link "[PERSON_NAME] & [PERSON_NAME] Wedding" at bounding box center [302, 173] width 293 height 24
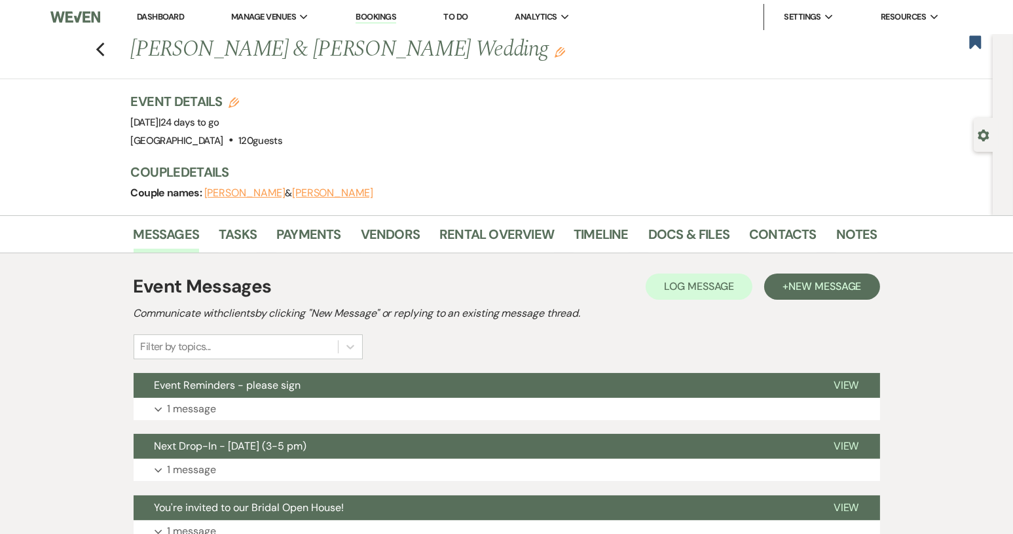
click at [110, 51] on div "Previous [PERSON_NAME] & [PERSON_NAME] Wedding Edit Bookmark" at bounding box center [492, 56] width 999 height 45
click at [105, 50] on icon "Previous" at bounding box center [101, 50] width 10 height 16
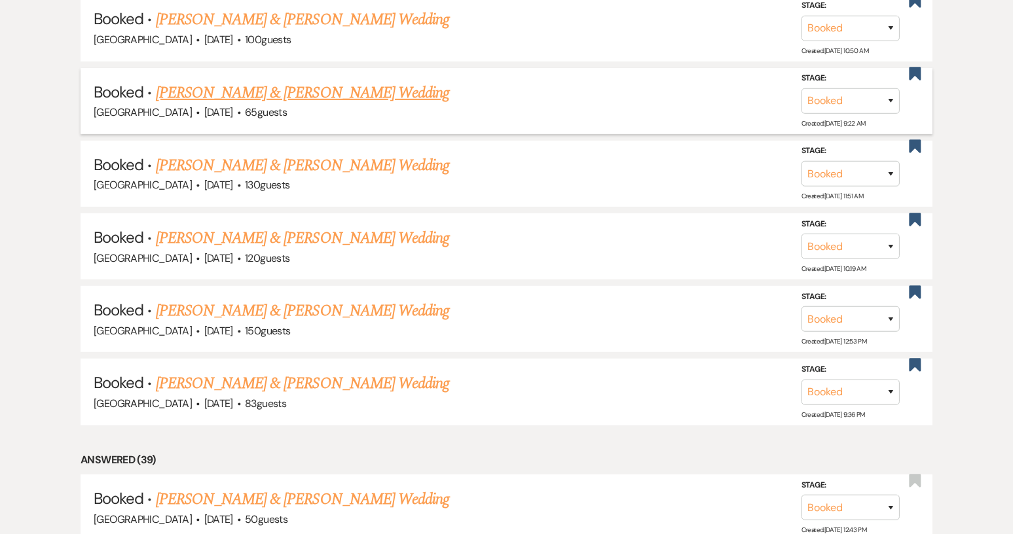
scroll to position [785, 0]
